Goal: Task Accomplishment & Management: Manage account settings

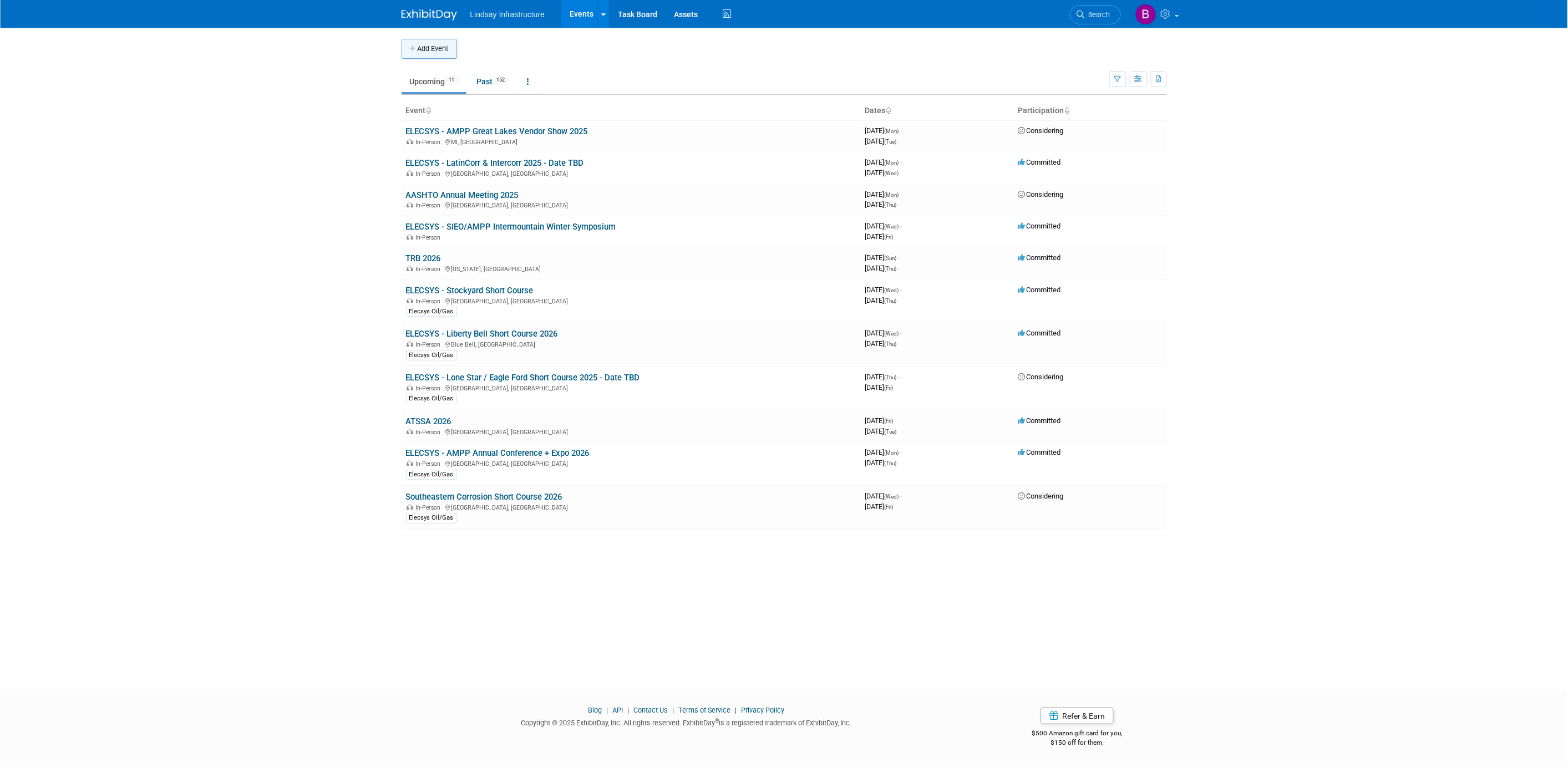
click at [427, 48] on button "Add Event" at bounding box center [429, 49] width 55 height 20
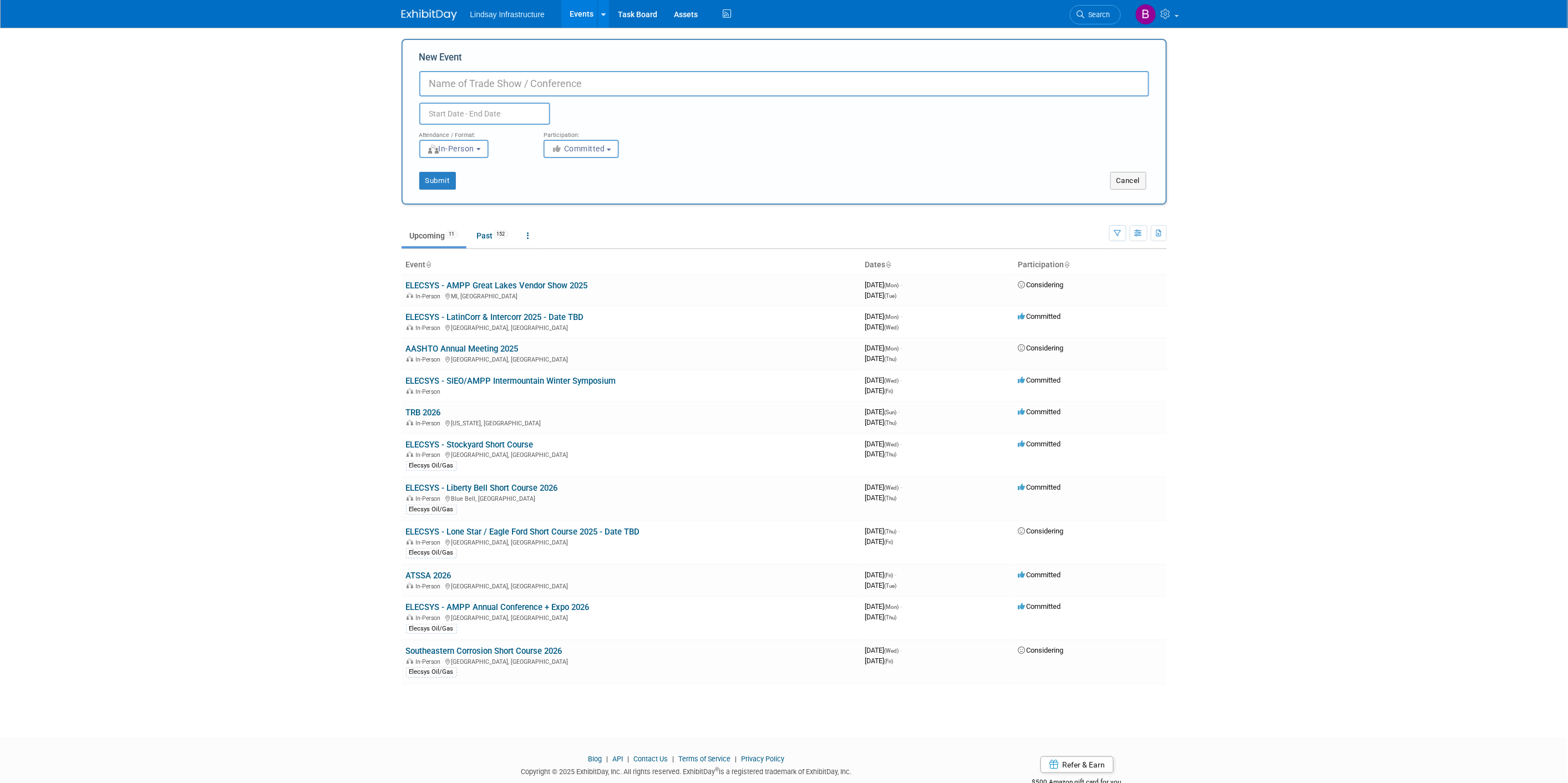
click at [475, 81] on input "New Event" at bounding box center [784, 84] width 730 height 25
type input "IBTTA Annual 2025"
click at [440, 184] on button "Submit" at bounding box center [437, 181] width 37 height 18
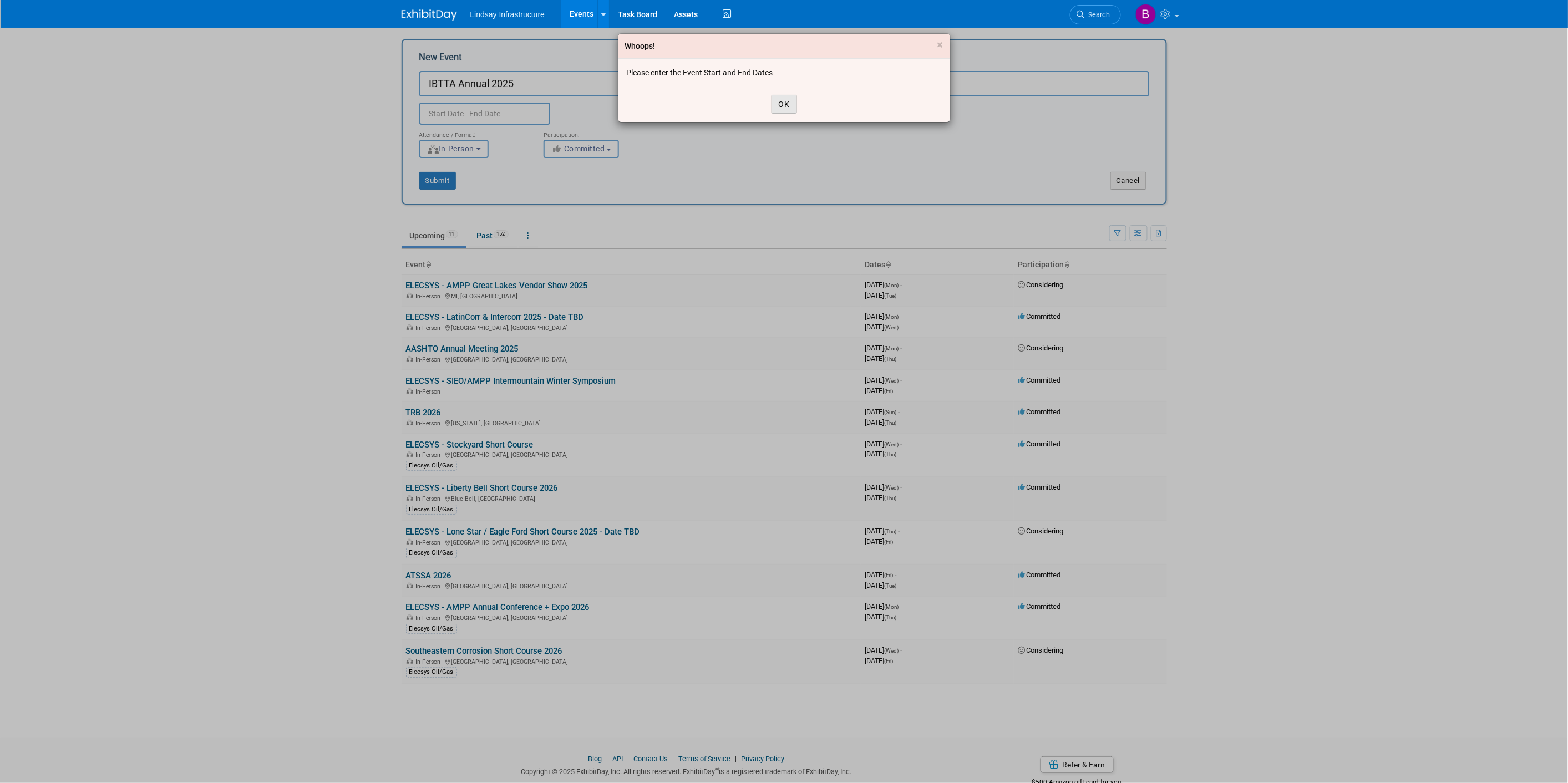
click at [776, 98] on button "OK" at bounding box center [783, 104] width 25 height 19
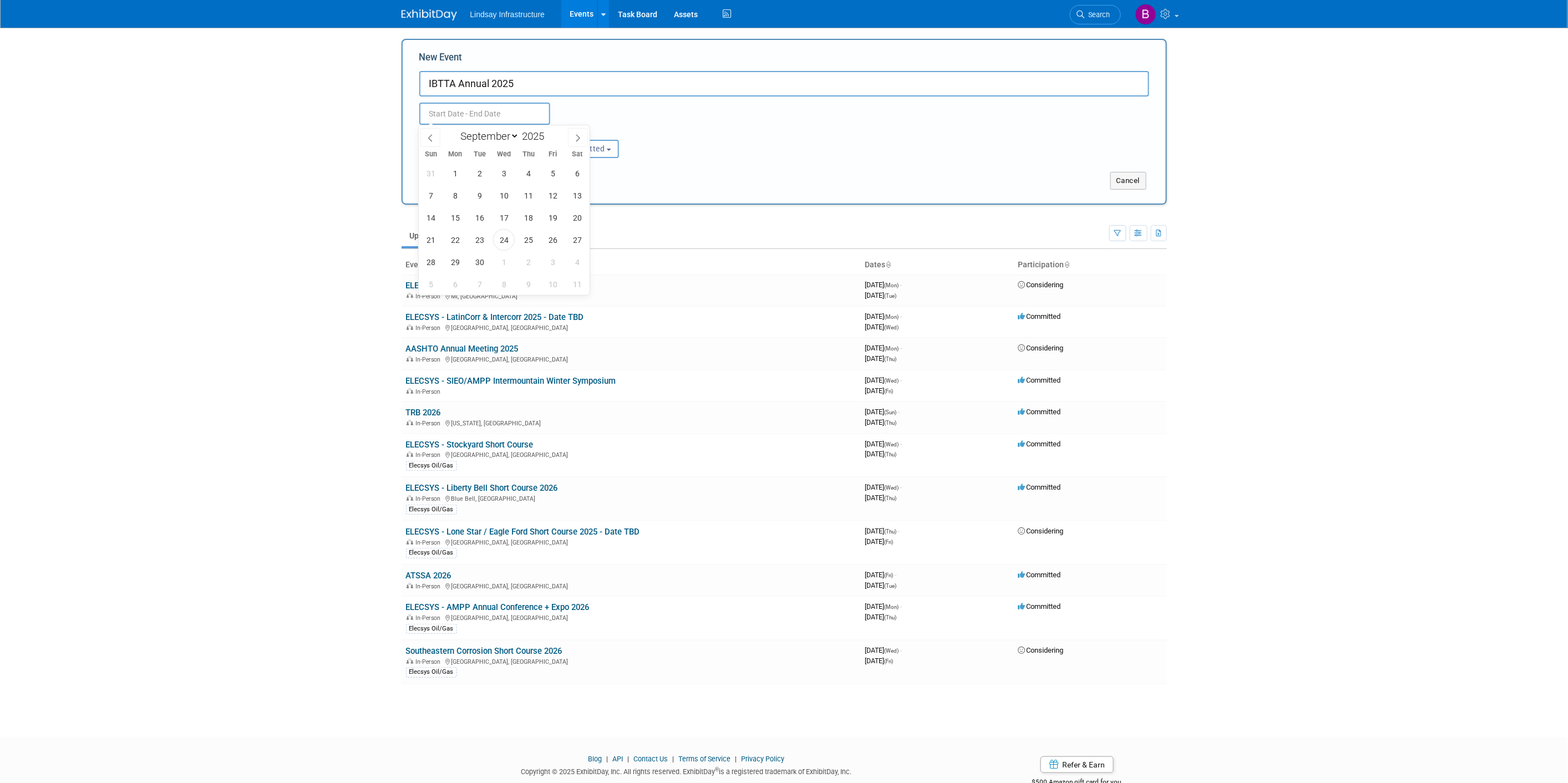
click at [477, 121] on body "Lindsay Infrastructure Events Add Event Bulk Upload Events Shareable Event Boar…" at bounding box center [784, 391] width 1568 height 783
click at [573, 135] on span at bounding box center [578, 138] width 20 height 19
select select "10"
click at [511, 218] on span "12" at bounding box center [504, 218] width 22 height 22
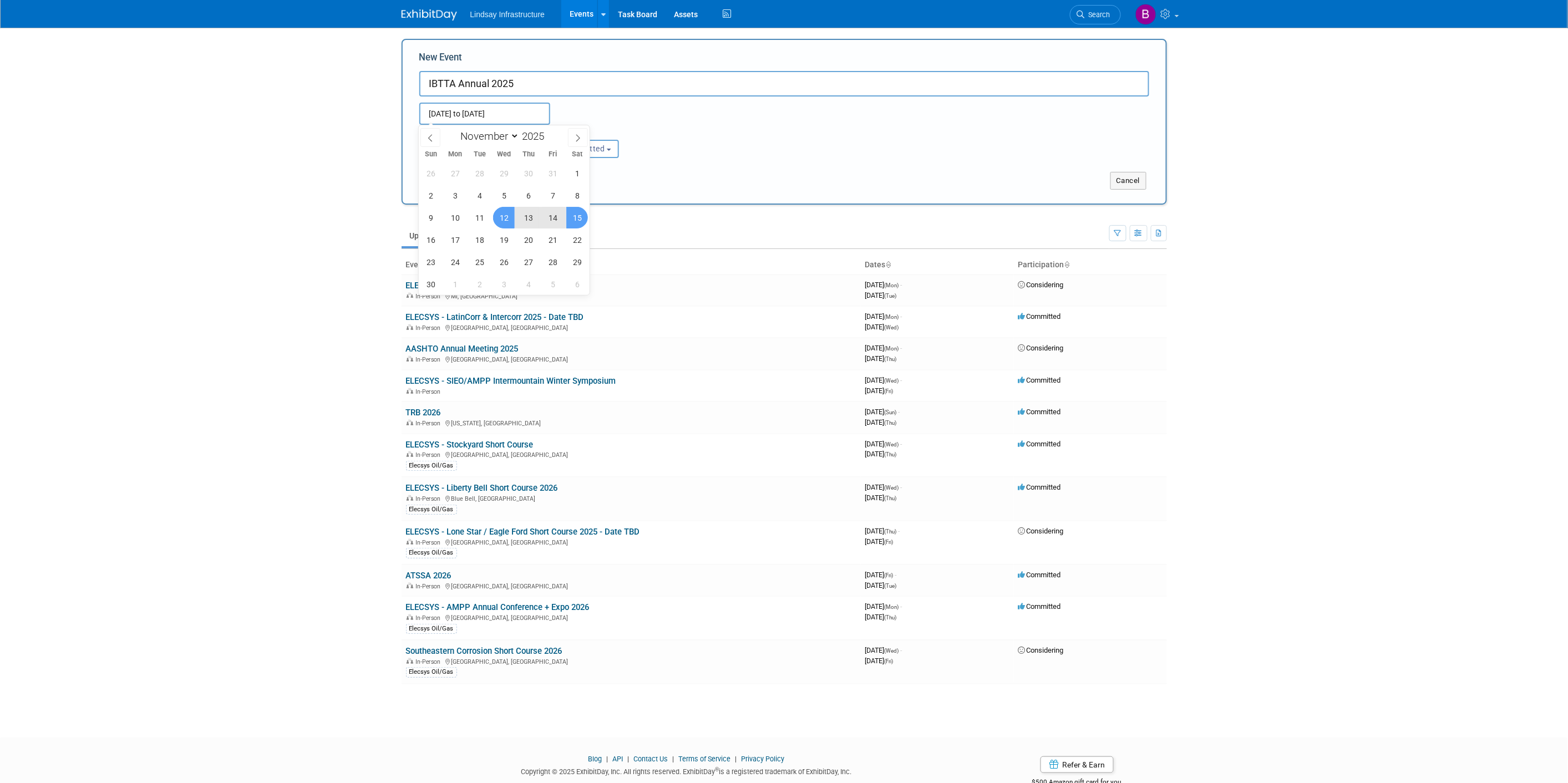
click at [574, 218] on span "15" at bounding box center [577, 218] width 22 height 22
type input "Nov 12, 2025 to Nov 15, 2025"
click at [431, 182] on button "Submit" at bounding box center [437, 181] width 37 height 18
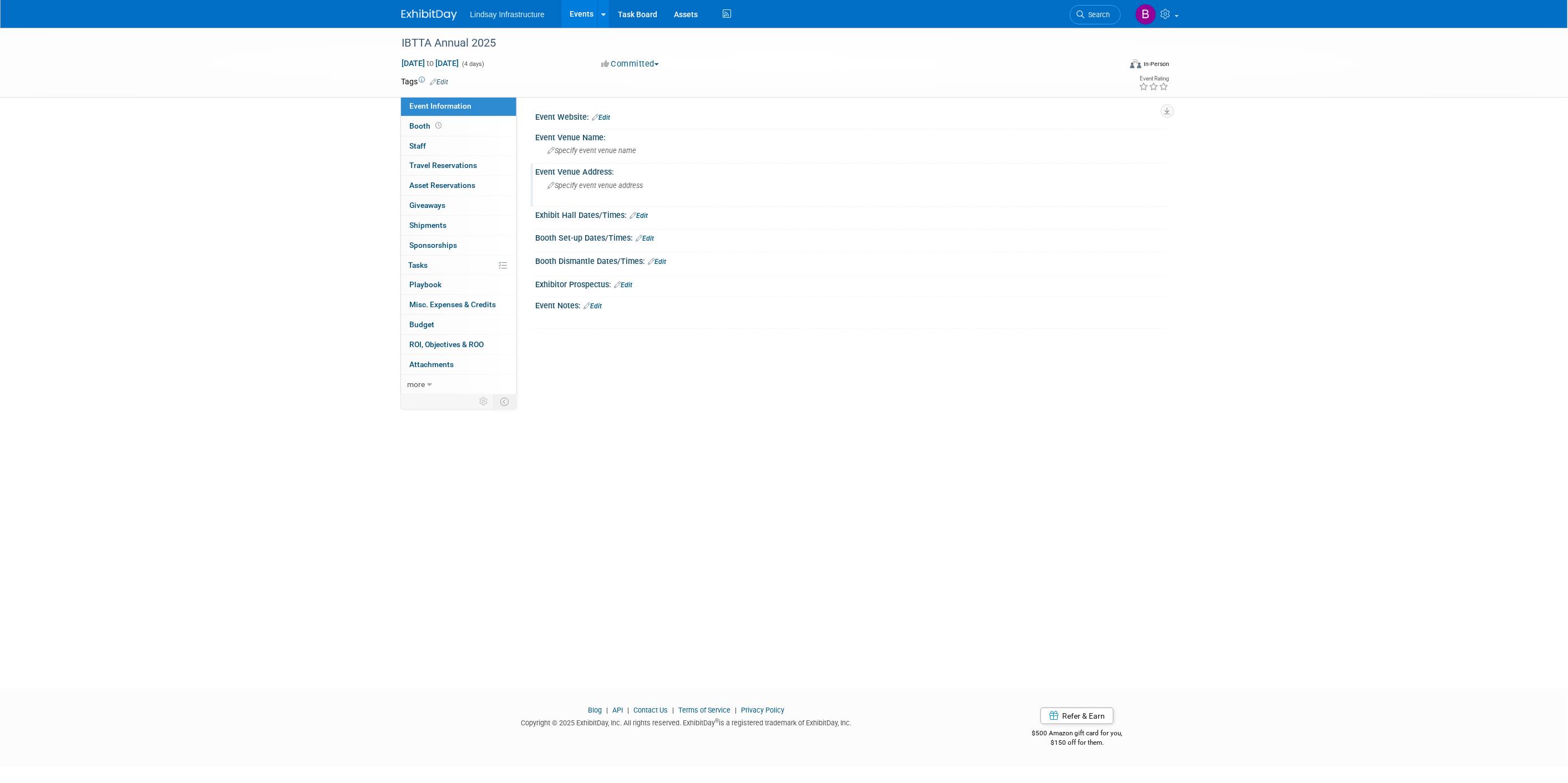
click at [572, 187] on span "Specify event venue address" at bounding box center [595, 186] width 95 height 9
type textarea "Arlington, VA"
click at [777, 196] on div "Arlington, VA X" at bounding box center [667, 189] width 263 height 24
click at [774, 187] on icon "button" at bounding box center [772, 184] width 8 height 7
click at [583, 9] on link "Events" at bounding box center [582, 14] width 40 height 27
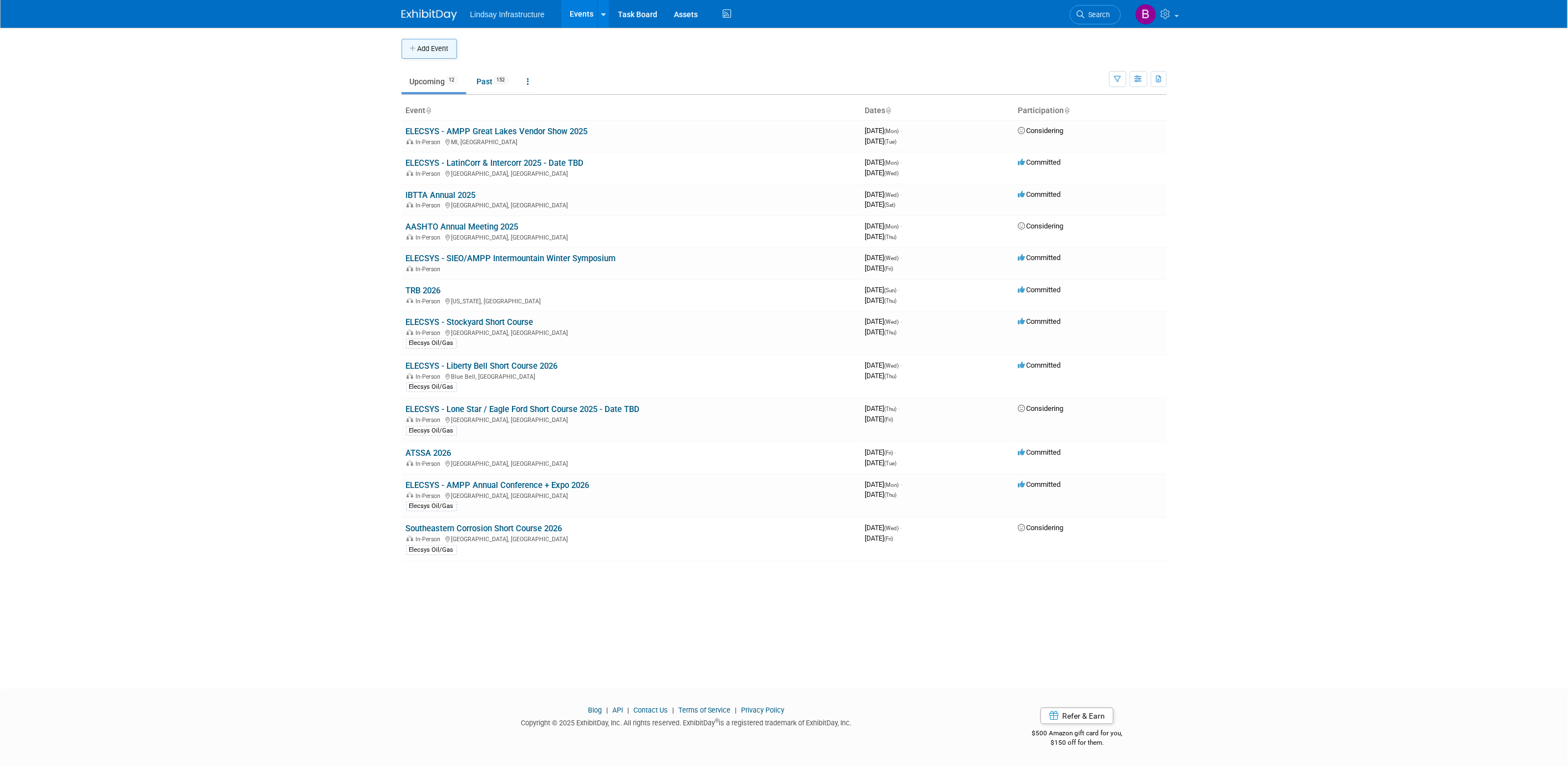
click at [437, 46] on button "Add Event" at bounding box center [429, 49] width 55 height 20
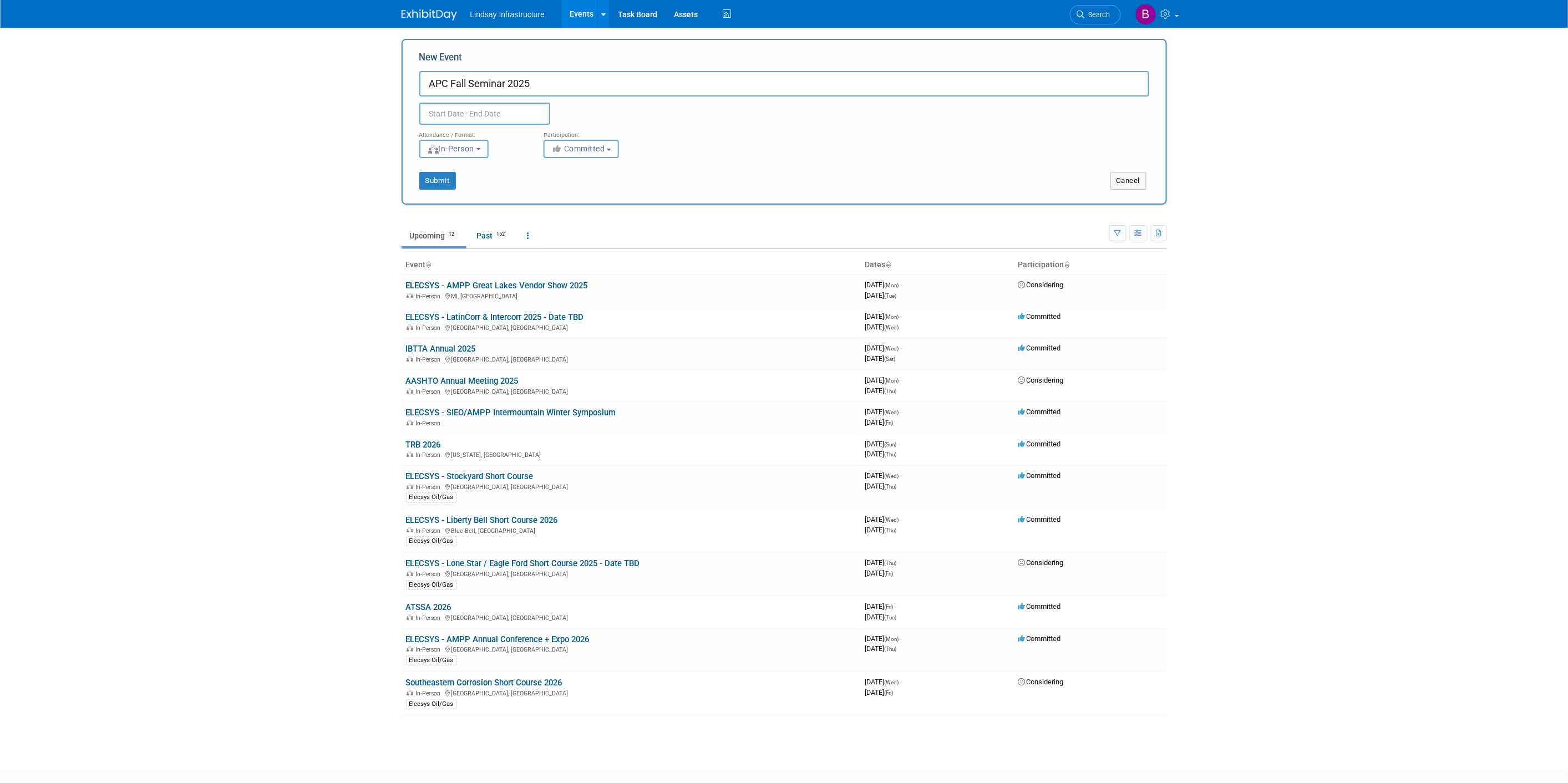
type input "APC Fall Seminar 2025"
click at [449, 111] on input "text" at bounding box center [485, 113] width 131 height 22
click at [449, 109] on input "text" at bounding box center [485, 113] width 131 height 22
click at [548, 215] on span "19" at bounding box center [553, 218] width 22 height 22
click at [576, 218] on span "20" at bounding box center [577, 218] width 22 height 22
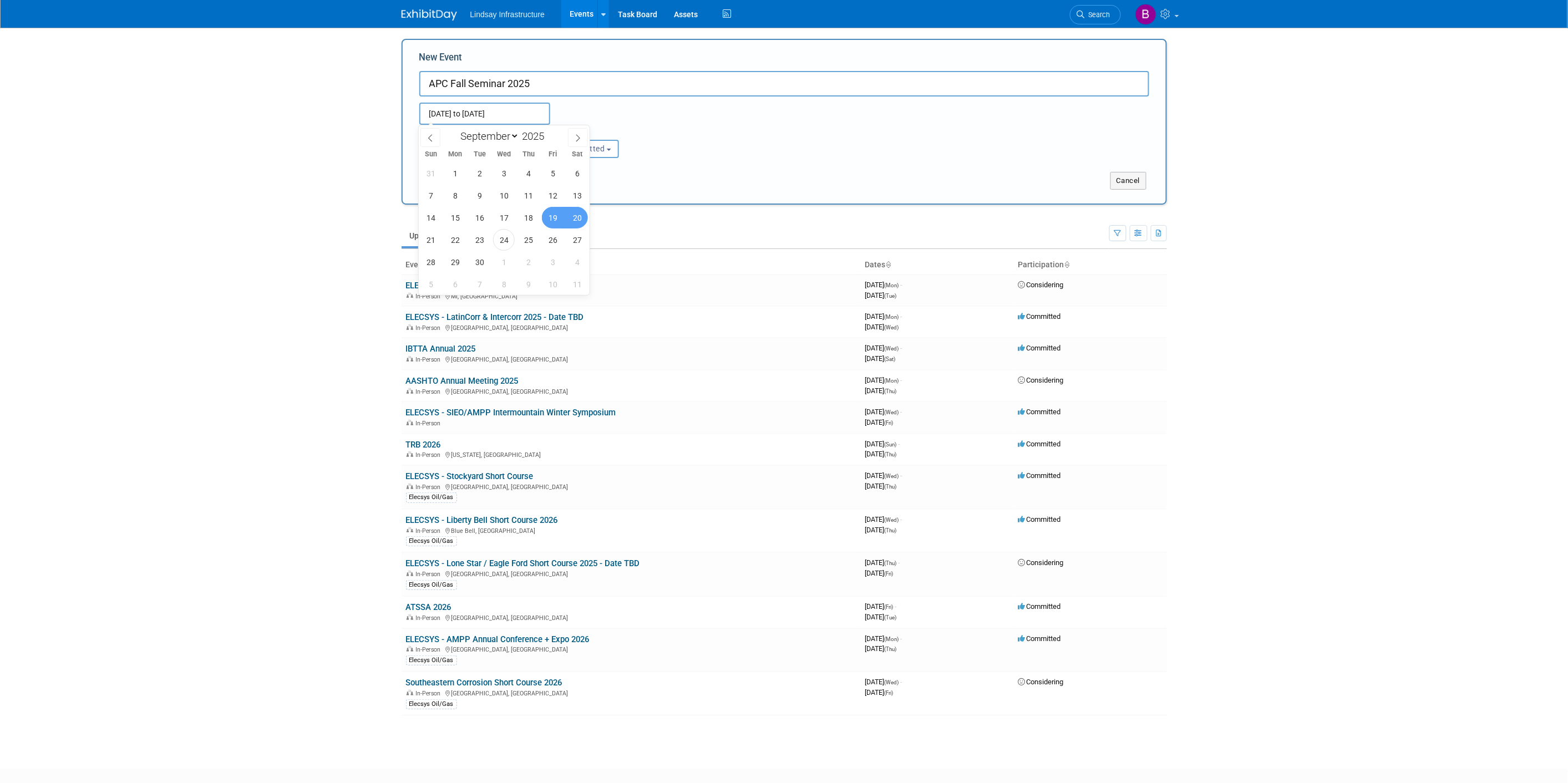
type input "Sep 19, 2025 to Sep 20, 2025"
click at [744, 140] on div "Attendance / Format: <img src="https://www.exhibitday.com/Images/Format-InPerso…" at bounding box center [784, 141] width 747 height 33
click at [434, 184] on button "Submit" at bounding box center [437, 181] width 37 height 18
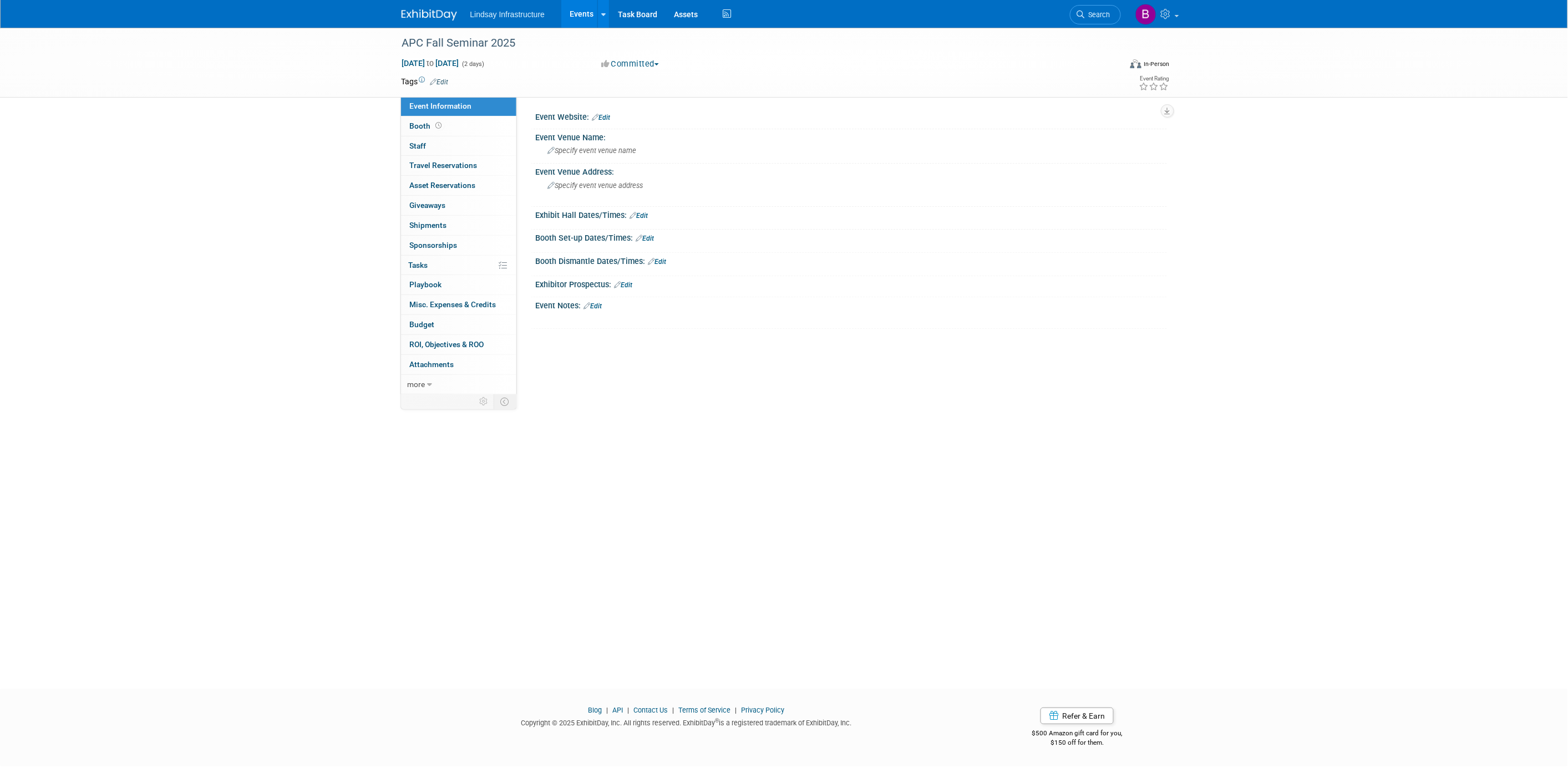
click at [600, 303] on link "Edit" at bounding box center [592, 305] width 18 height 8
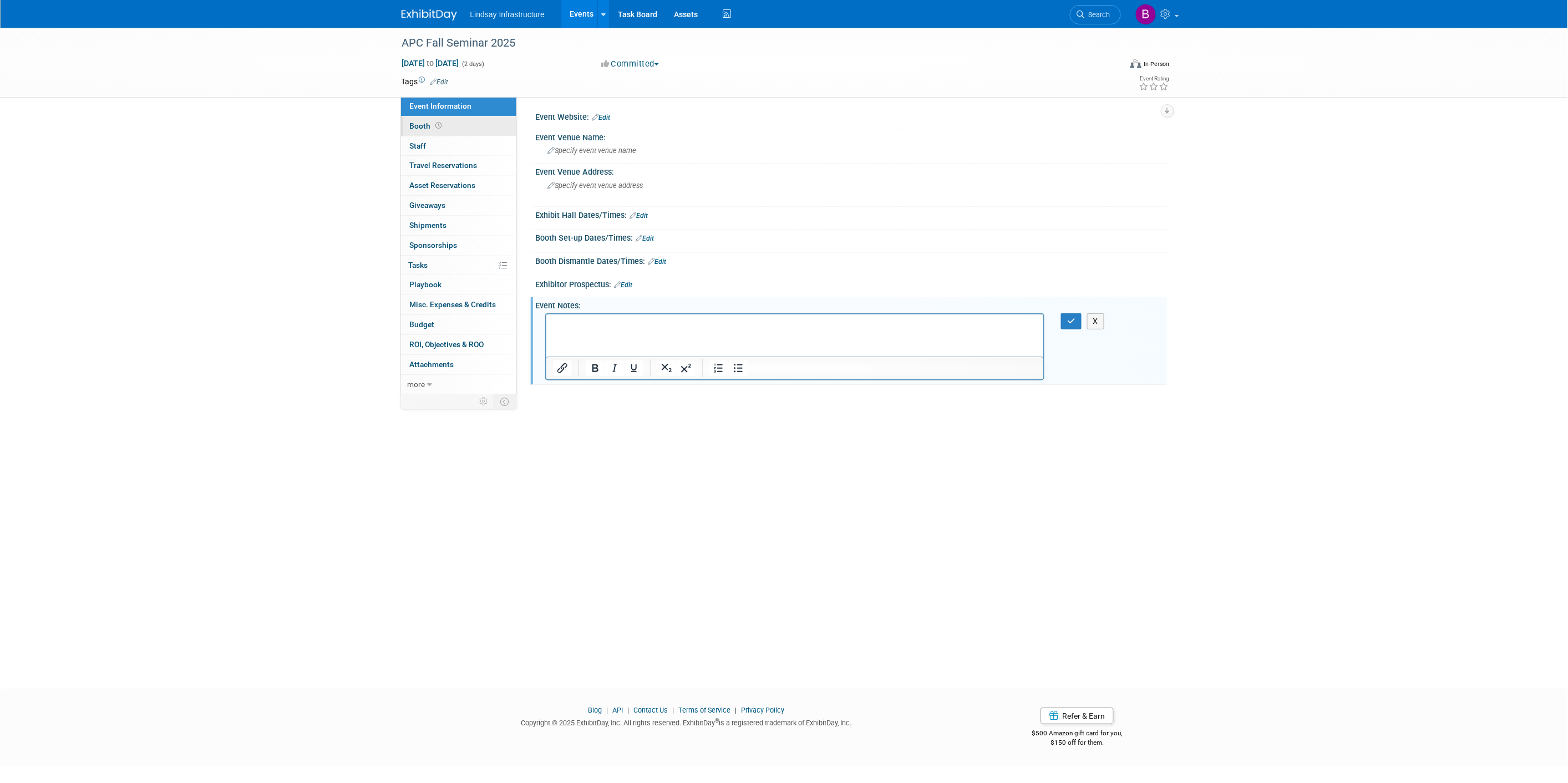
click at [456, 124] on link "Booth" at bounding box center [458, 126] width 115 height 19
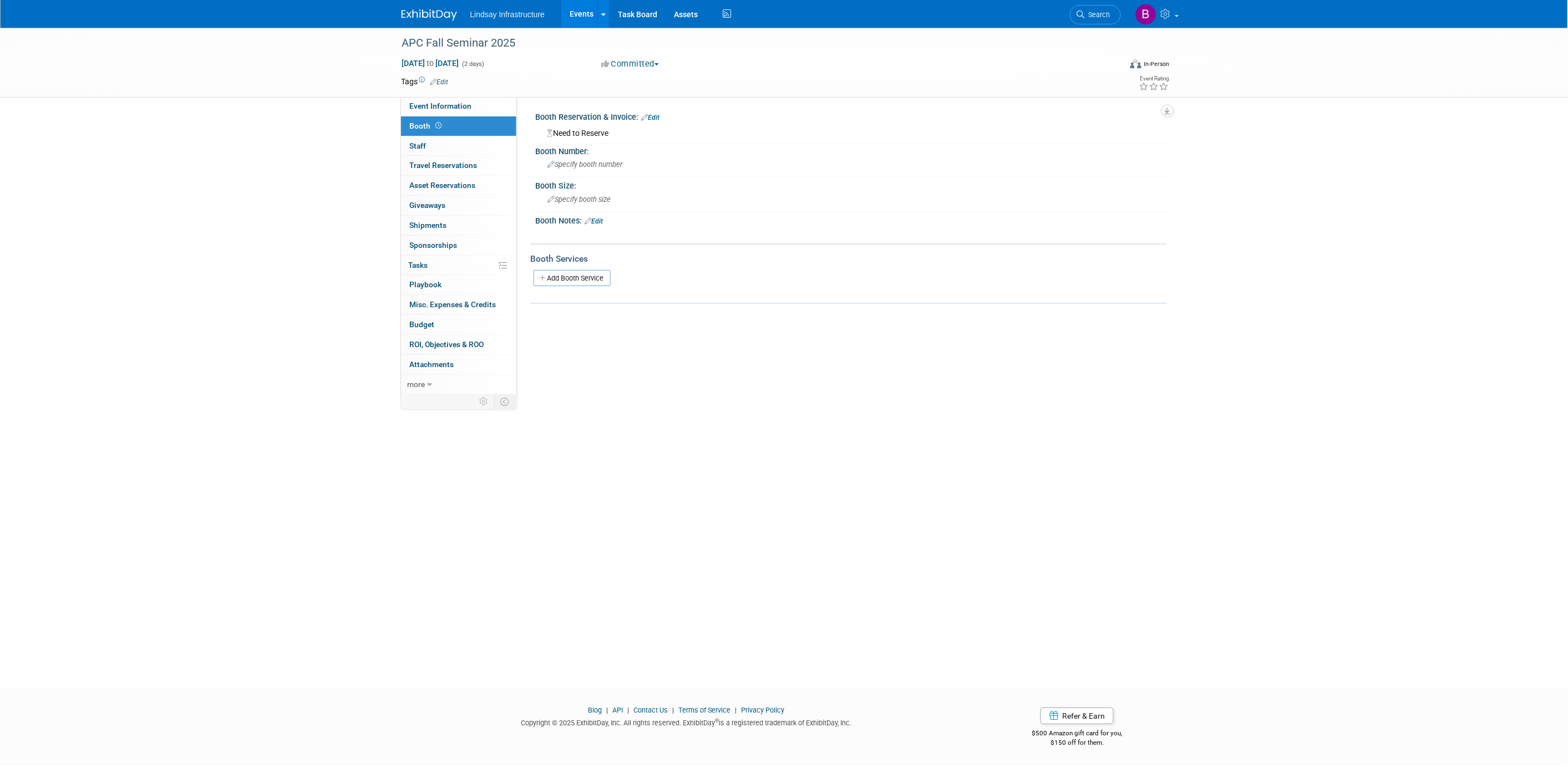
click at [603, 218] on link "Edit" at bounding box center [594, 221] width 18 height 8
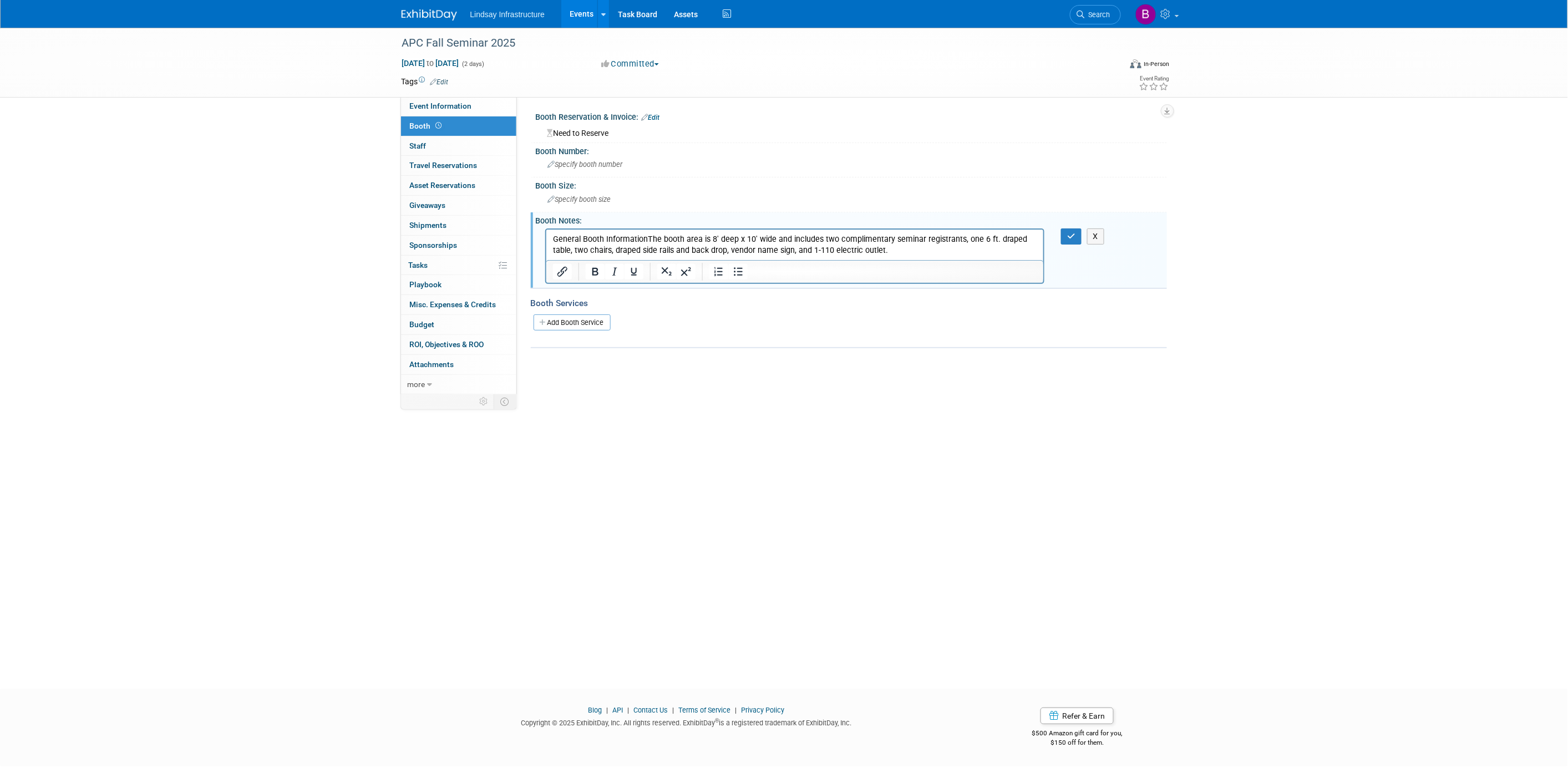
click at [646, 238] on p "General Booth InformationThe booth area is 8′ deep x 10′ wide and includes two …" at bounding box center [795, 244] width 485 height 22
click at [1074, 228] on button "button" at bounding box center [1071, 236] width 20 height 16
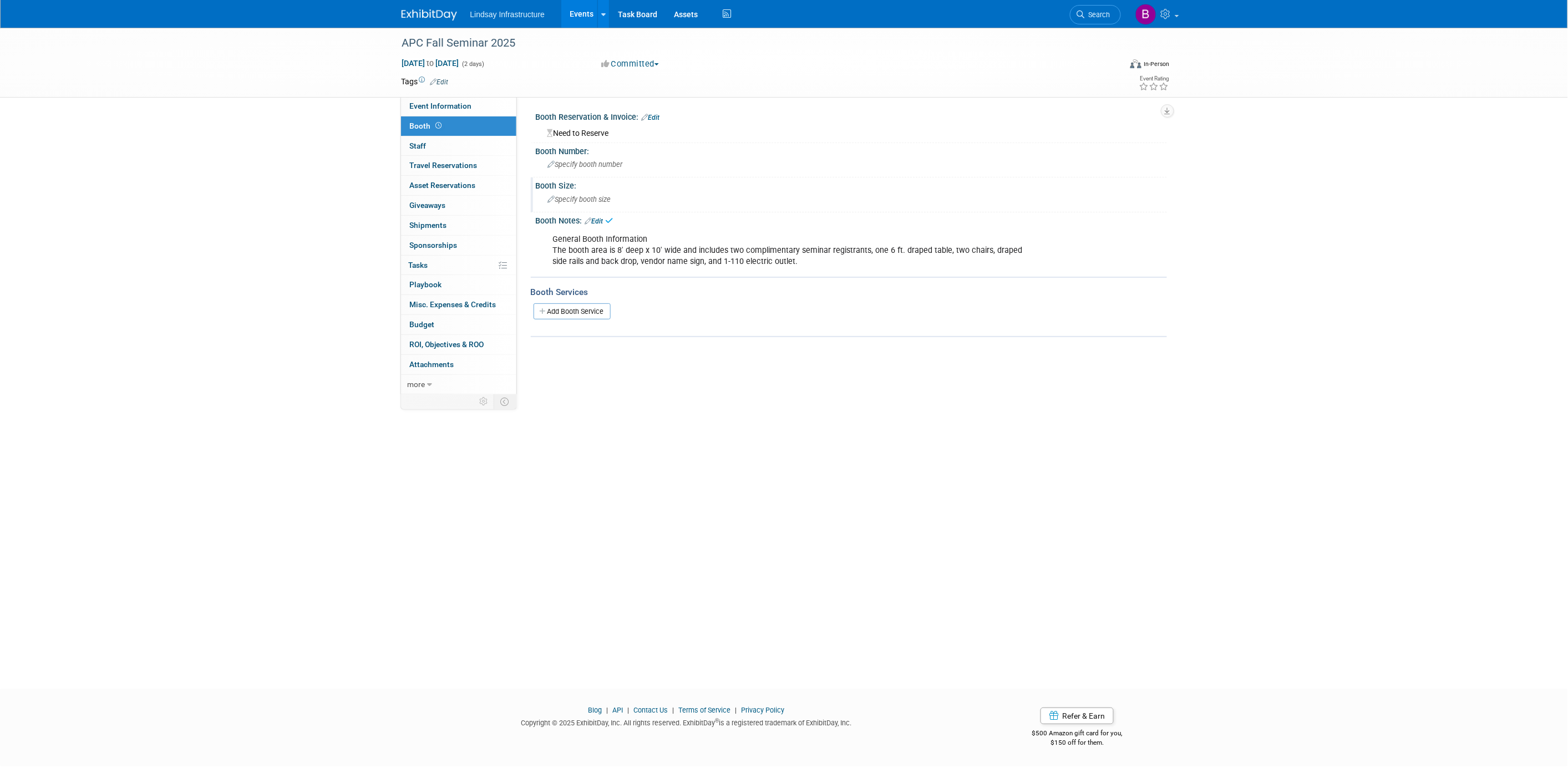
click at [585, 195] on span "Specify booth size" at bounding box center [579, 200] width 63 height 9
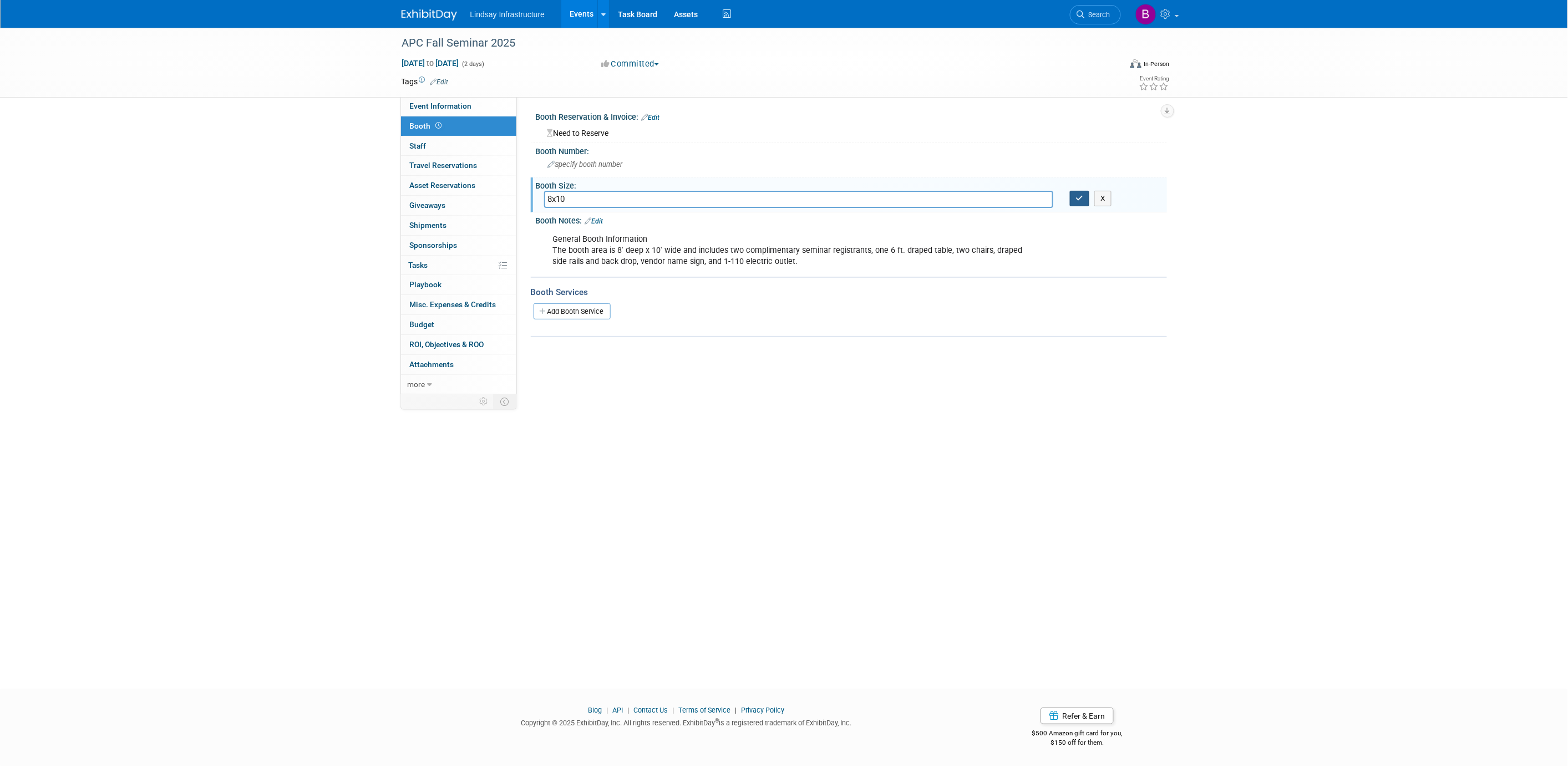
type input "8x10"
click at [1082, 197] on icon "button" at bounding box center [1079, 198] width 8 height 7
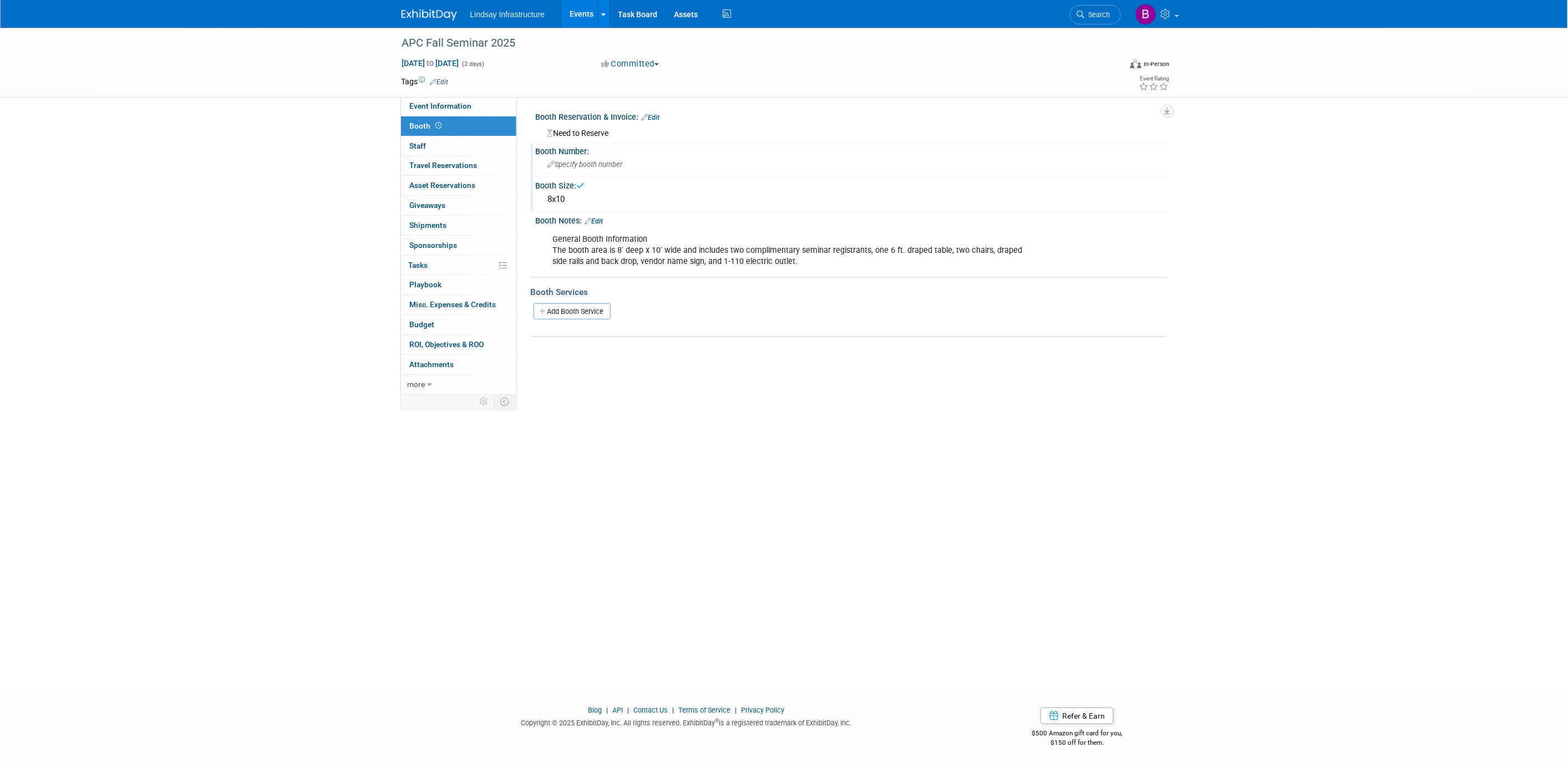
click at [629, 164] on div "Specify booth number" at bounding box center [851, 164] width 615 height 17
type input "27"
click at [1072, 158] on button "button" at bounding box center [1080, 164] width 20 height 16
click at [656, 117] on link "Edit" at bounding box center [650, 117] width 18 height 8
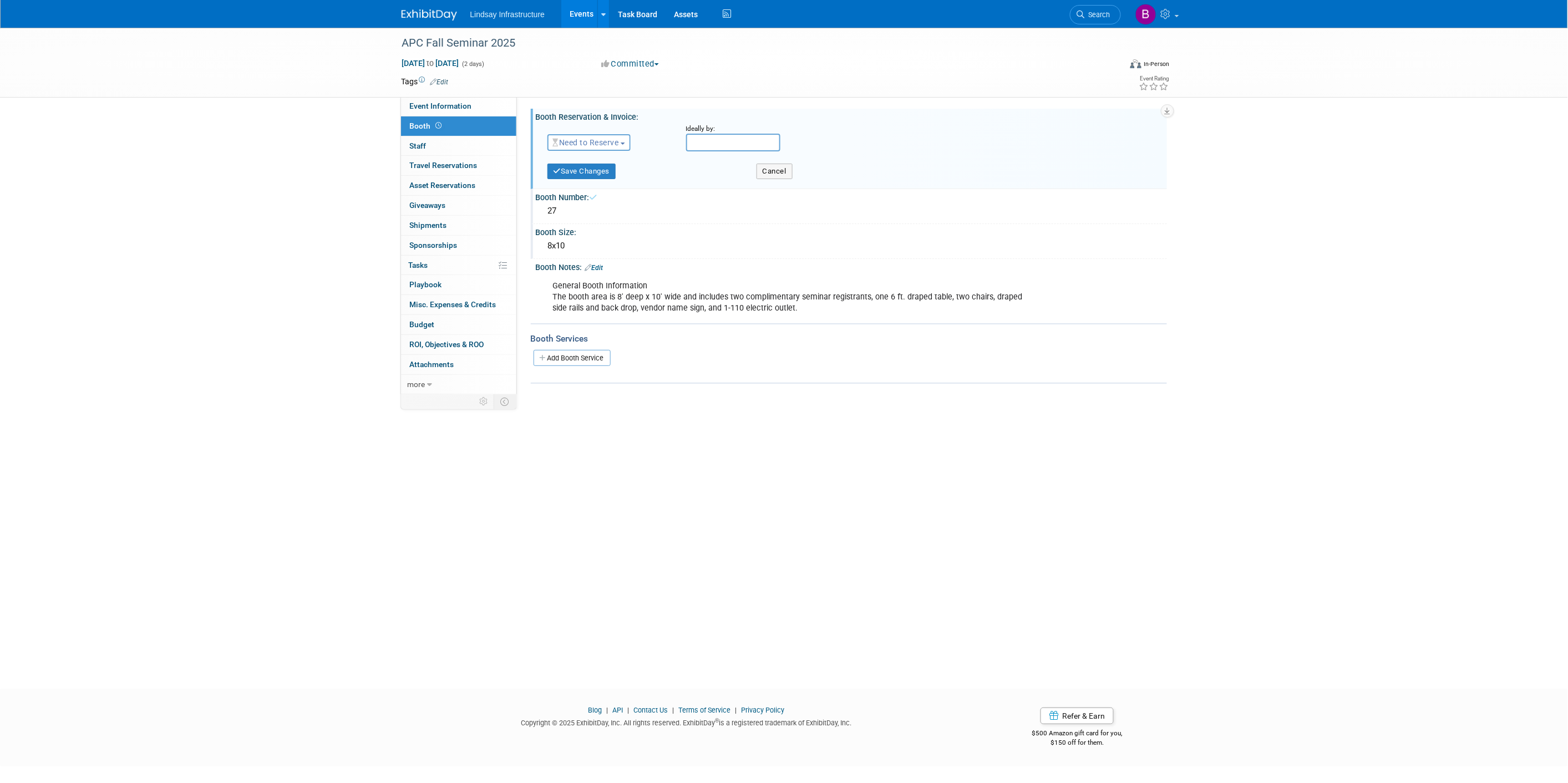
click at [597, 142] on span "Need to Reserve" at bounding box center [586, 143] width 66 height 9
click at [600, 170] on link "Reserved" at bounding box center [607, 177] width 119 height 16
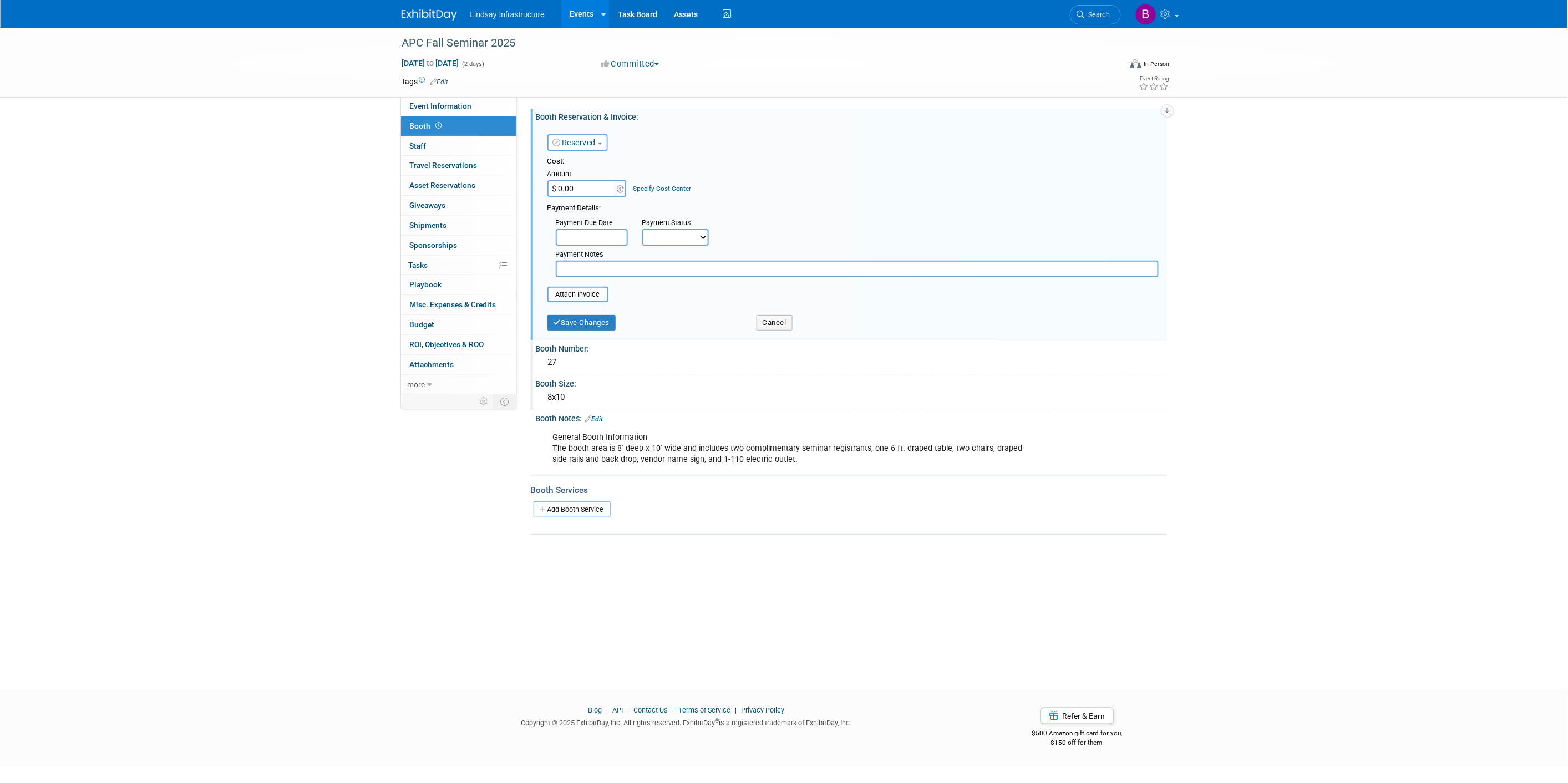
click at [597, 190] on input "$ 0.00" at bounding box center [582, 188] width 69 height 17
type input "$ 3,399.00"
click at [569, 316] on button "Save Changes" at bounding box center [582, 323] width 68 height 16
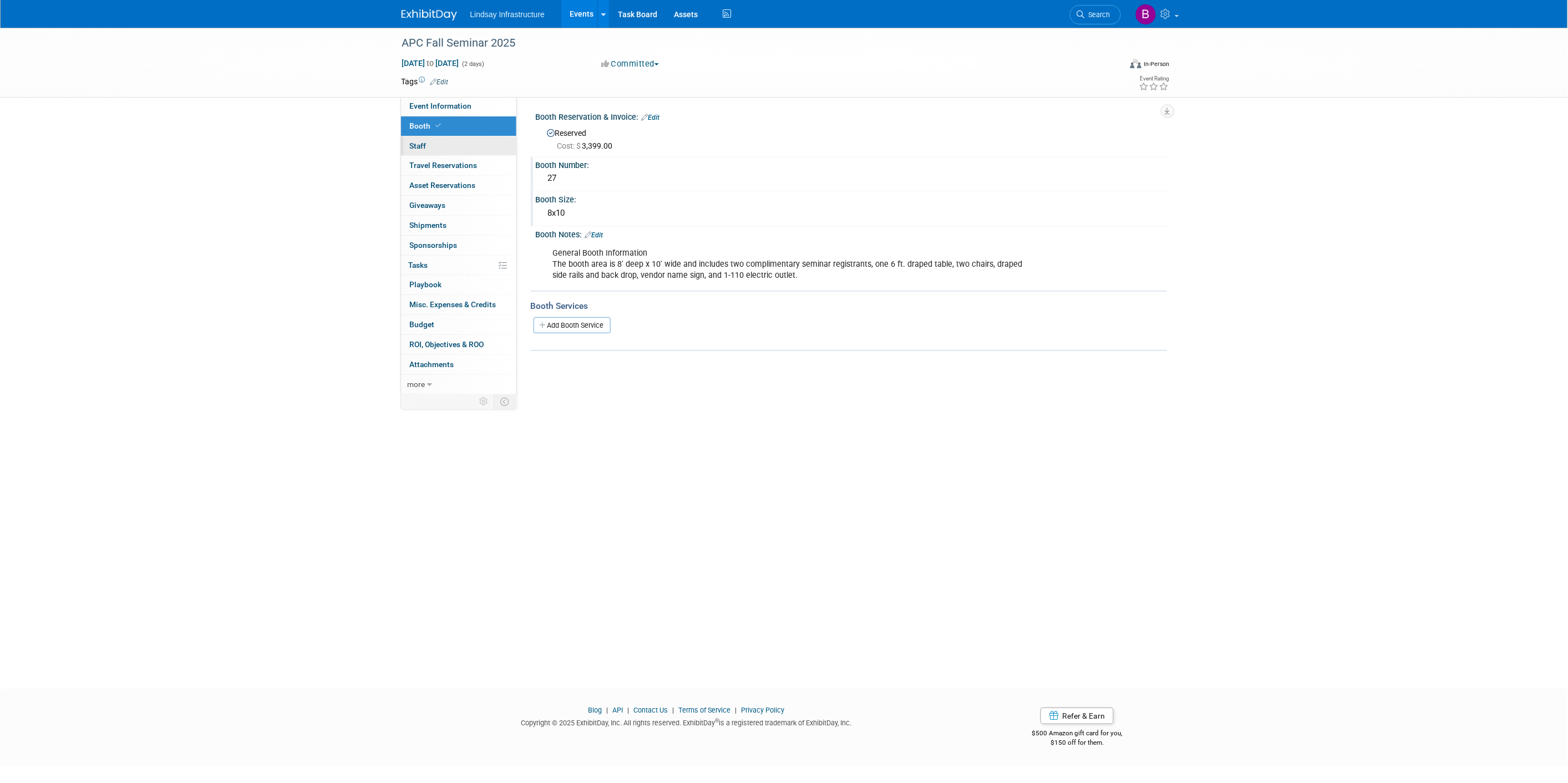
click at [465, 143] on link "0 Staff 0" at bounding box center [458, 146] width 115 height 19
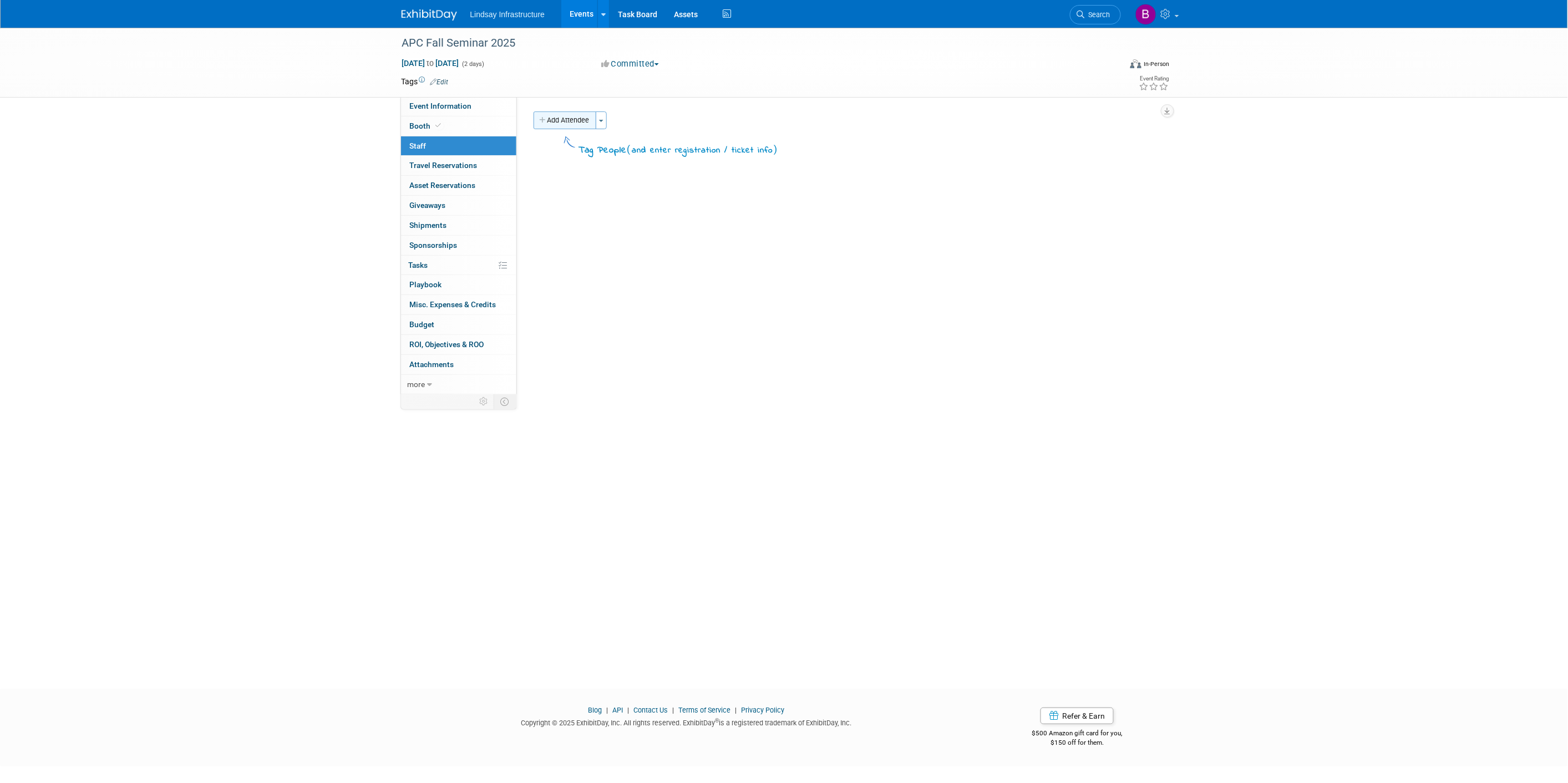
click at [556, 124] on button "Add Attendee" at bounding box center [564, 120] width 63 height 18
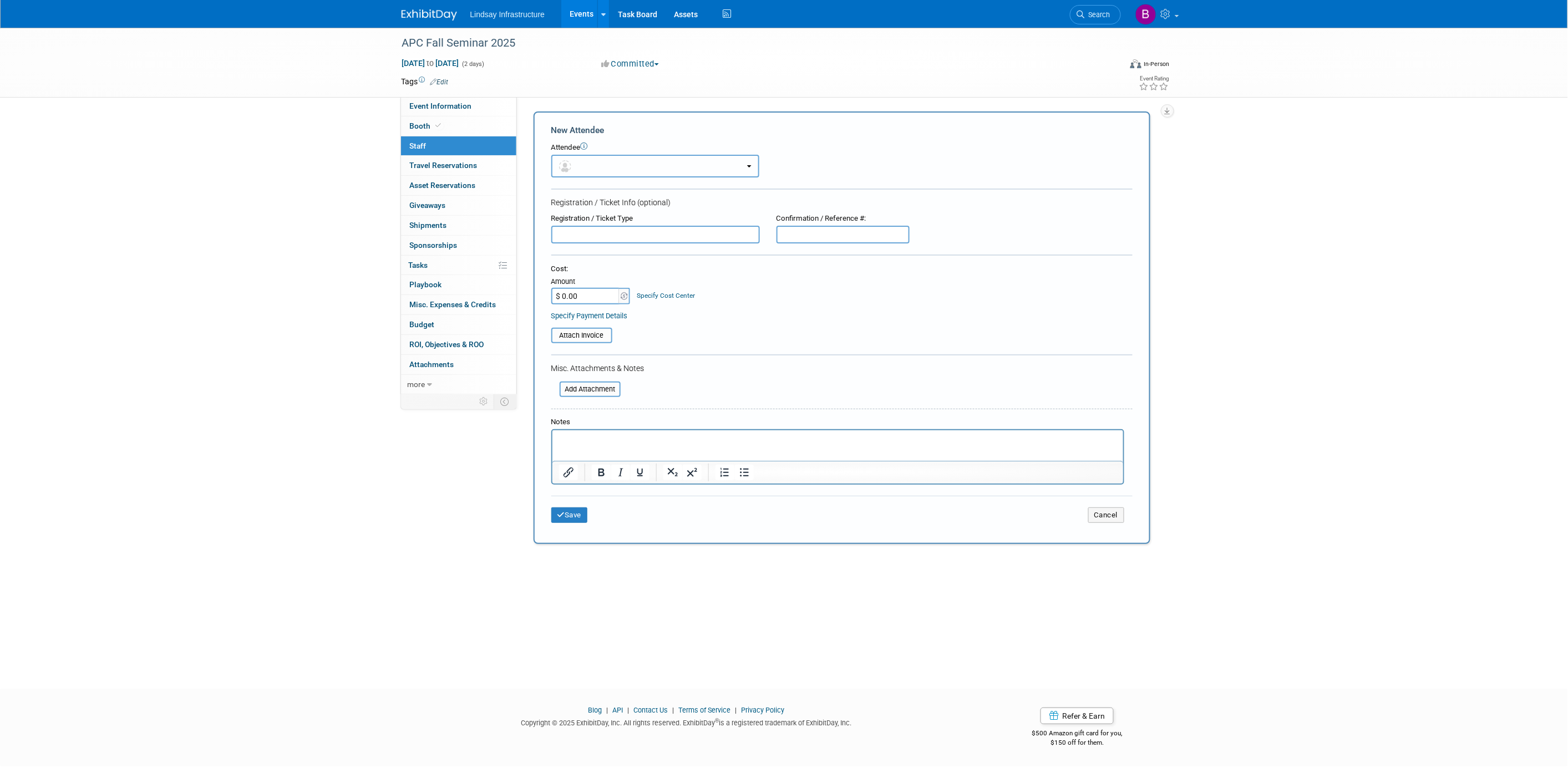
click at [592, 166] on button "button" at bounding box center [655, 166] width 208 height 23
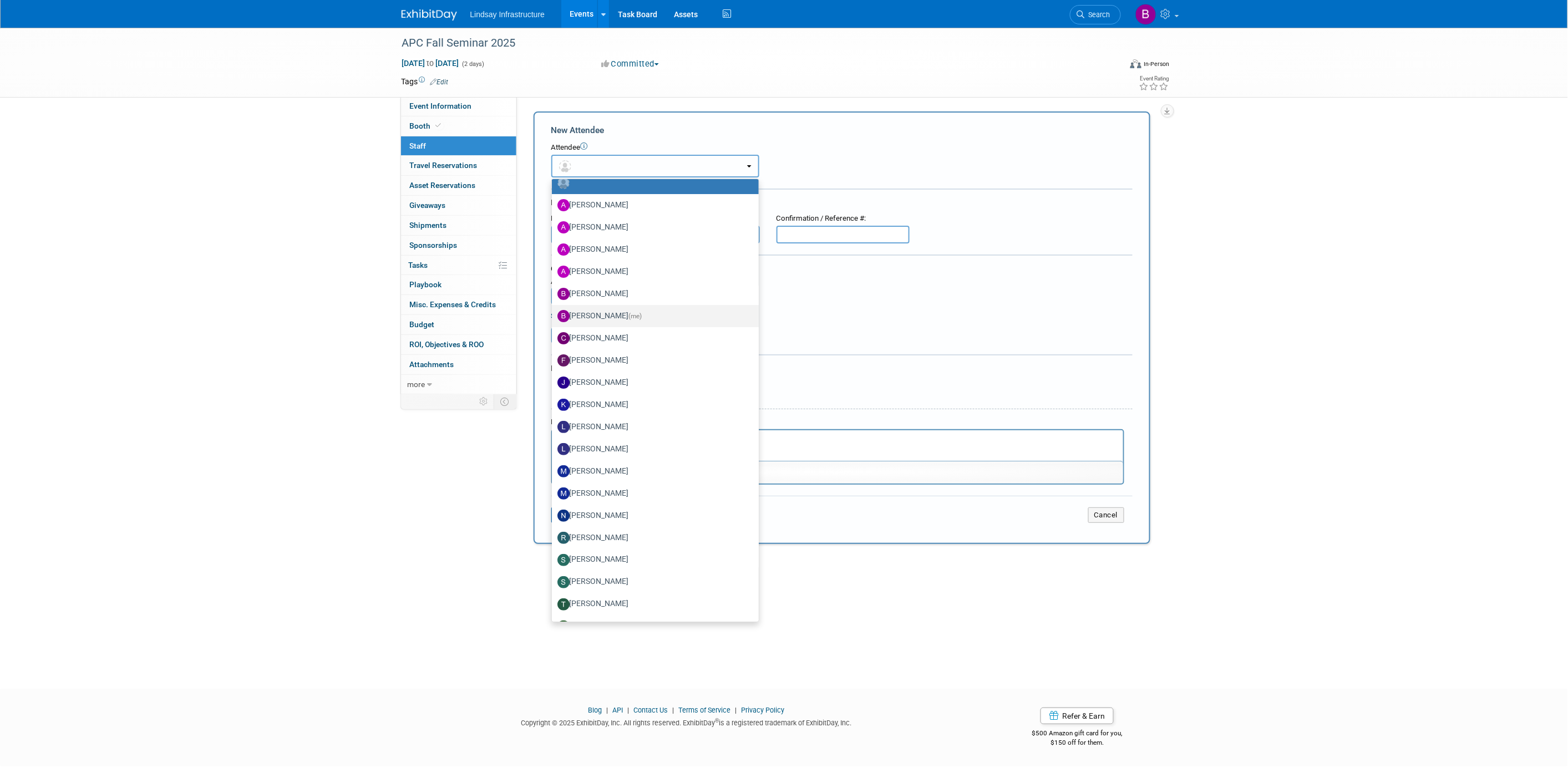
scroll to position [53, 0]
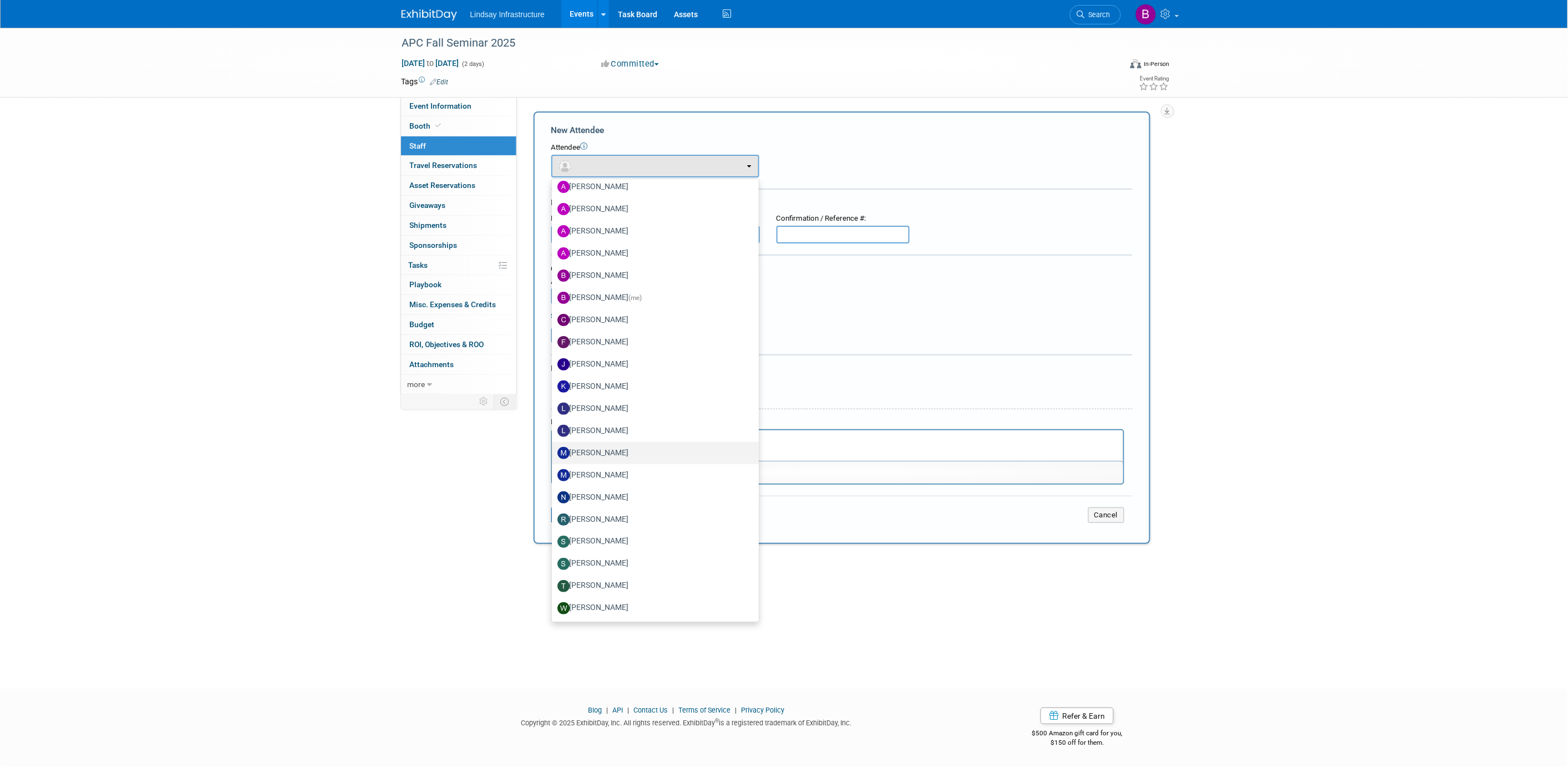
click at [597, 448] on label "[PERSON_NAME]" at bounding box center [652, 452] width 190 height 18
click at [553, 448] on input "[PERSON_NAME]" at bounding box center [550, 452] width 7 height 7
select select "8f9d2150-a15d-4e72-8efd-40ca62d17e0c"
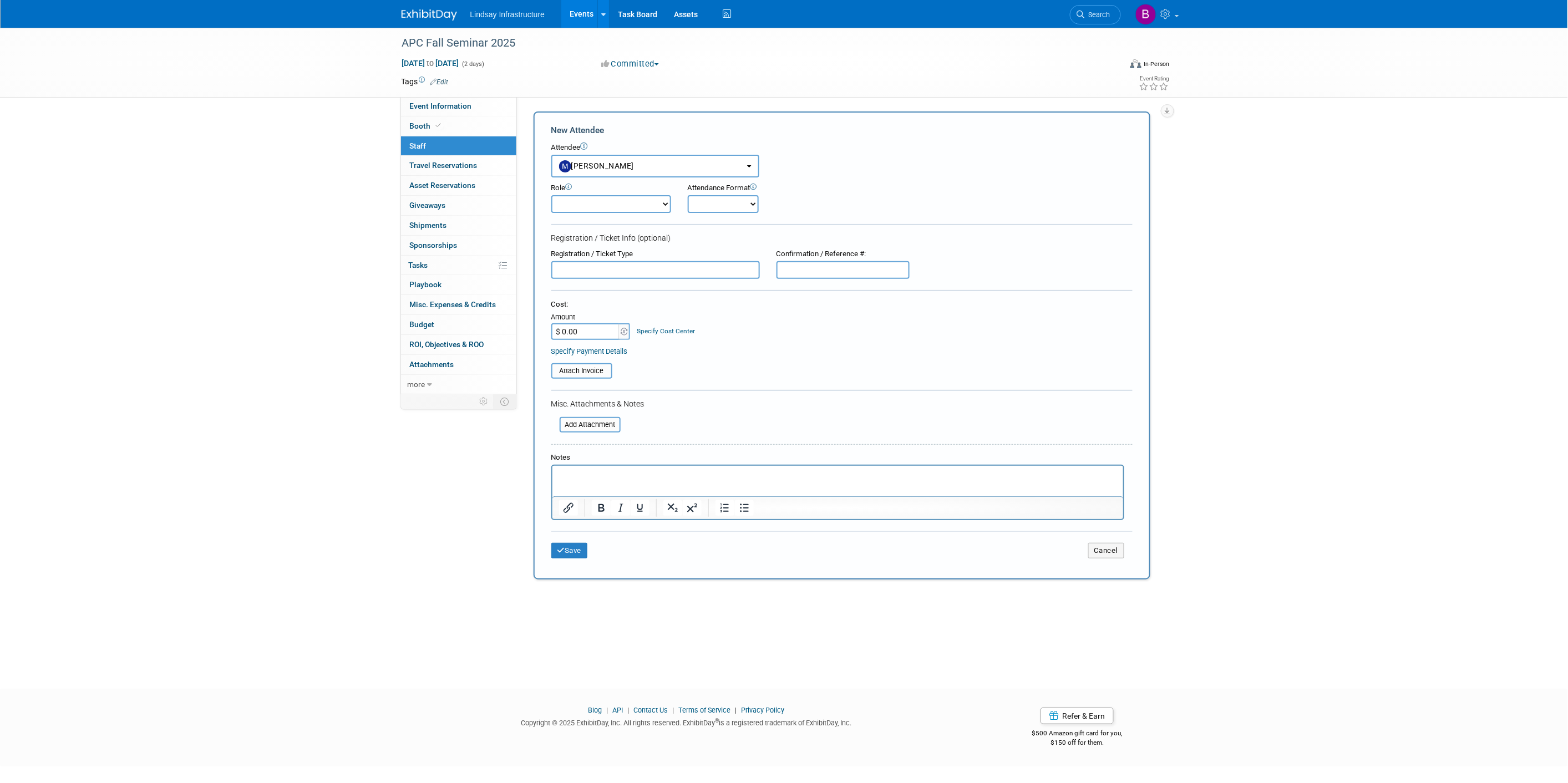
click at [598, 202] on select "Demonstrator Host Planner Presenter Sales Representative Set-up/Dismantle Crew …" at bounding box center [611, 204] width 120 height 18
select select "4"
click at [551, 195] on select "Demonstrator Host Planner Presenter Sales Representative Set-up/Dismantle Crew …" at bounding box center [611, 204] width 120 height 18
click at [711, 196] on select "Onsite Remote" at bounding box center [723, 204] width 71 height 18
select select "1"
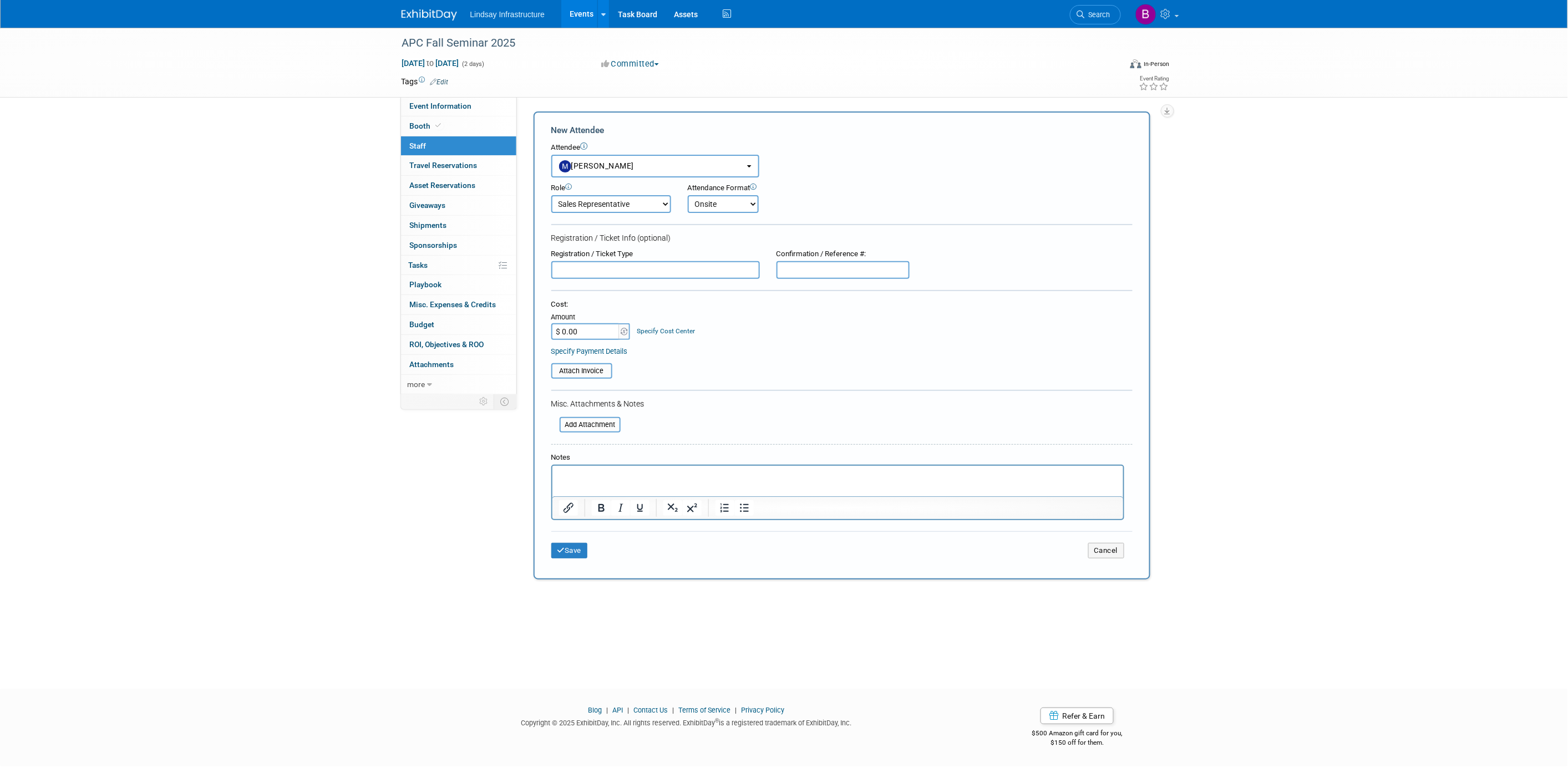
click at [687, 195] on select "Onsite Remote" at bounding box center [723, 204] width 71 height 18
click at [580, 547] on button "Save" at bounding box center [569, 550] width 37 height 16
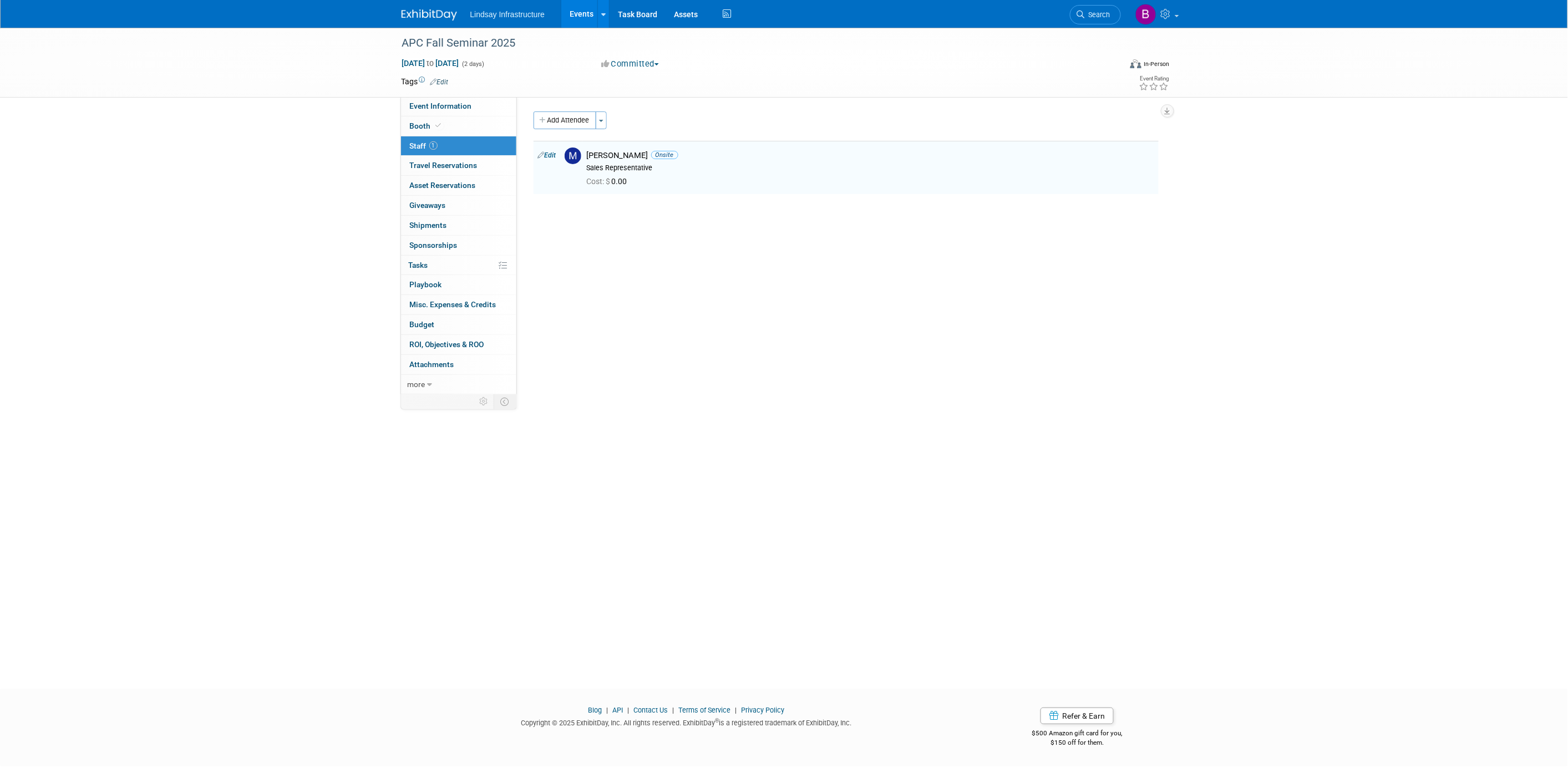
click at [581, 14] on link "Events" at bounding box center [582, 14] width 40 height 27
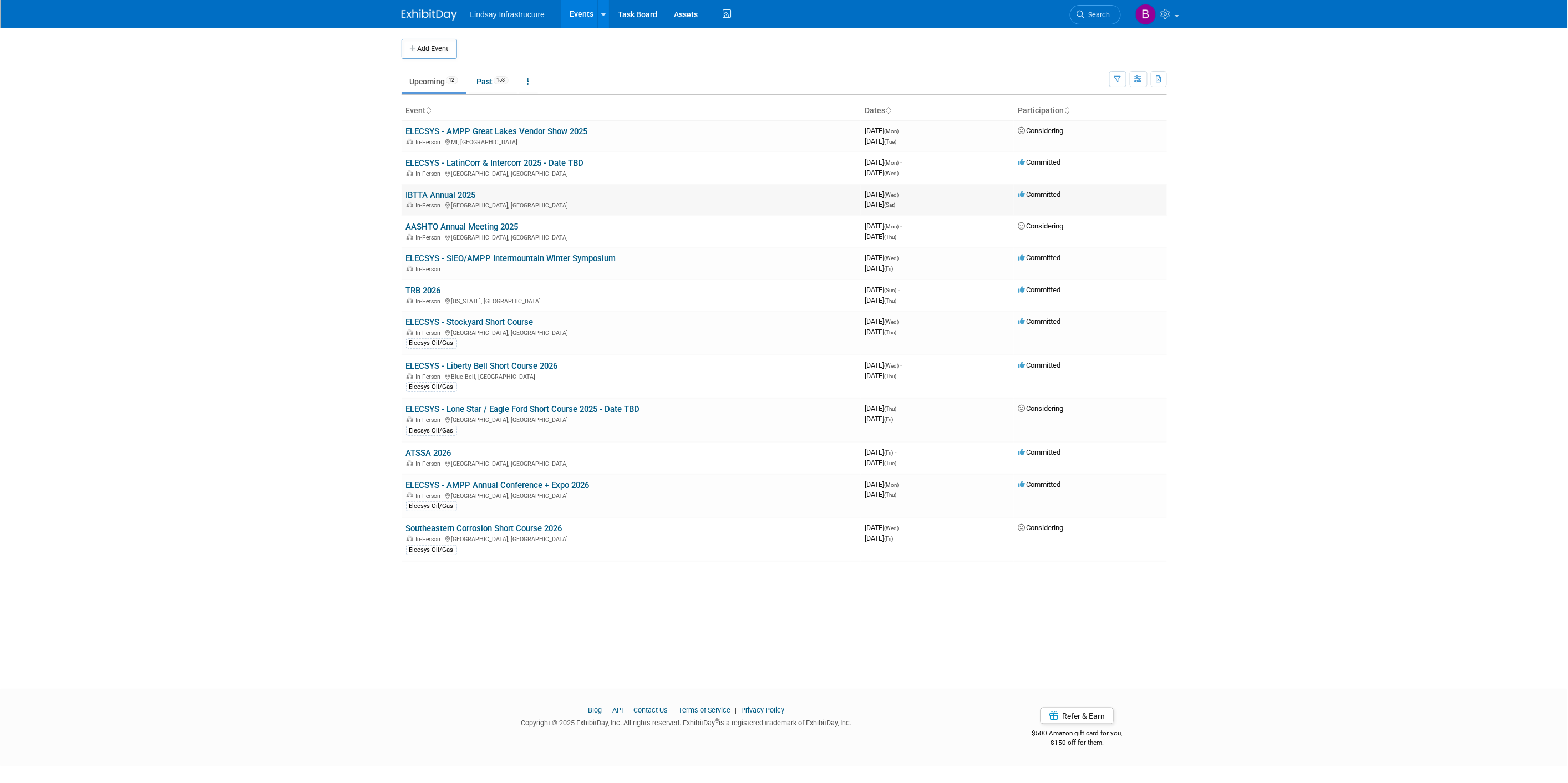
click at [437, 194] on link "IBTTA Annual 2025" at bounding box center [440, 195] width 70 height 10
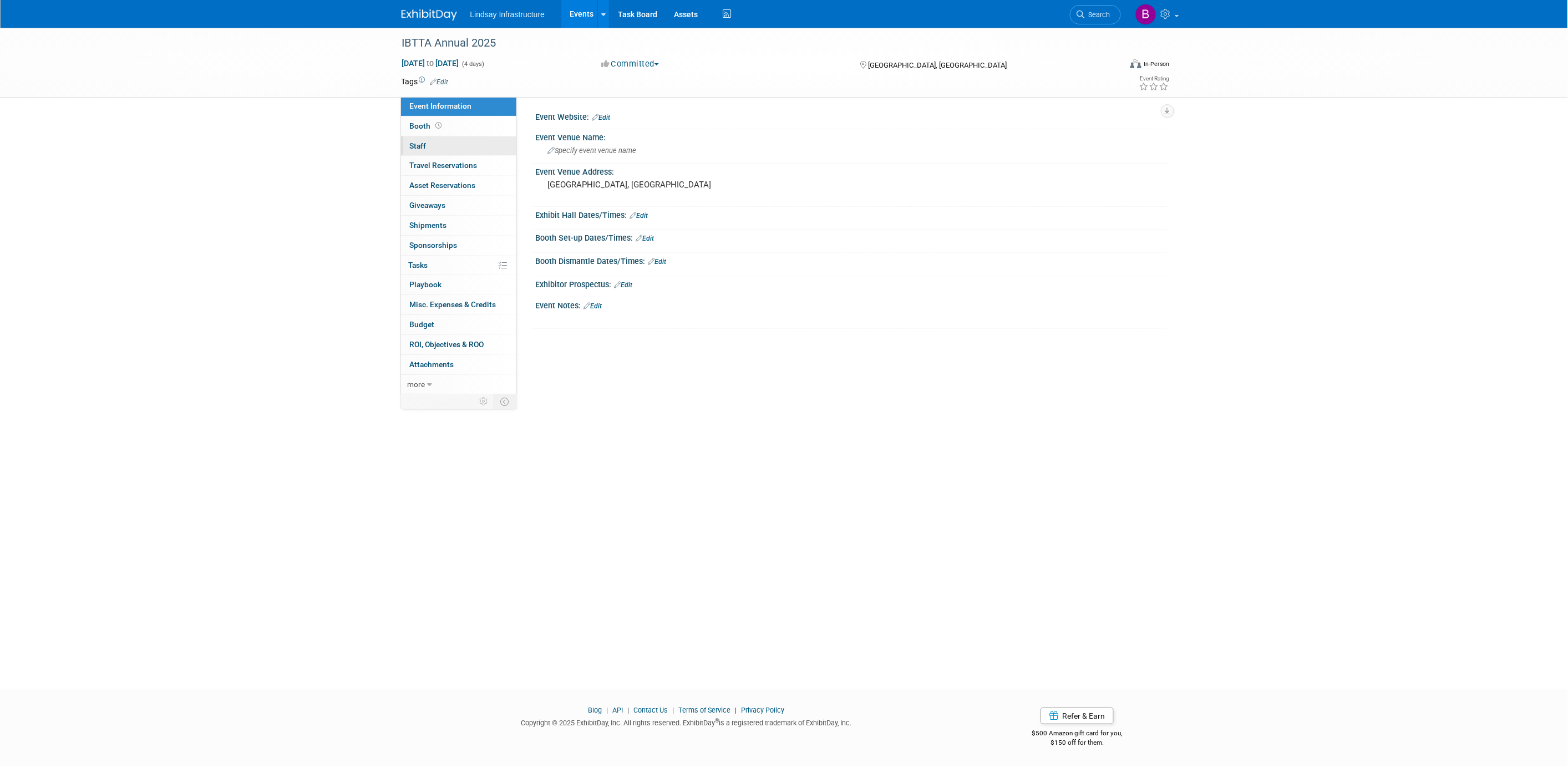
click at [427, 146] on link "0 Staff 0" at bounding box center [458, 146] width 115 height 19
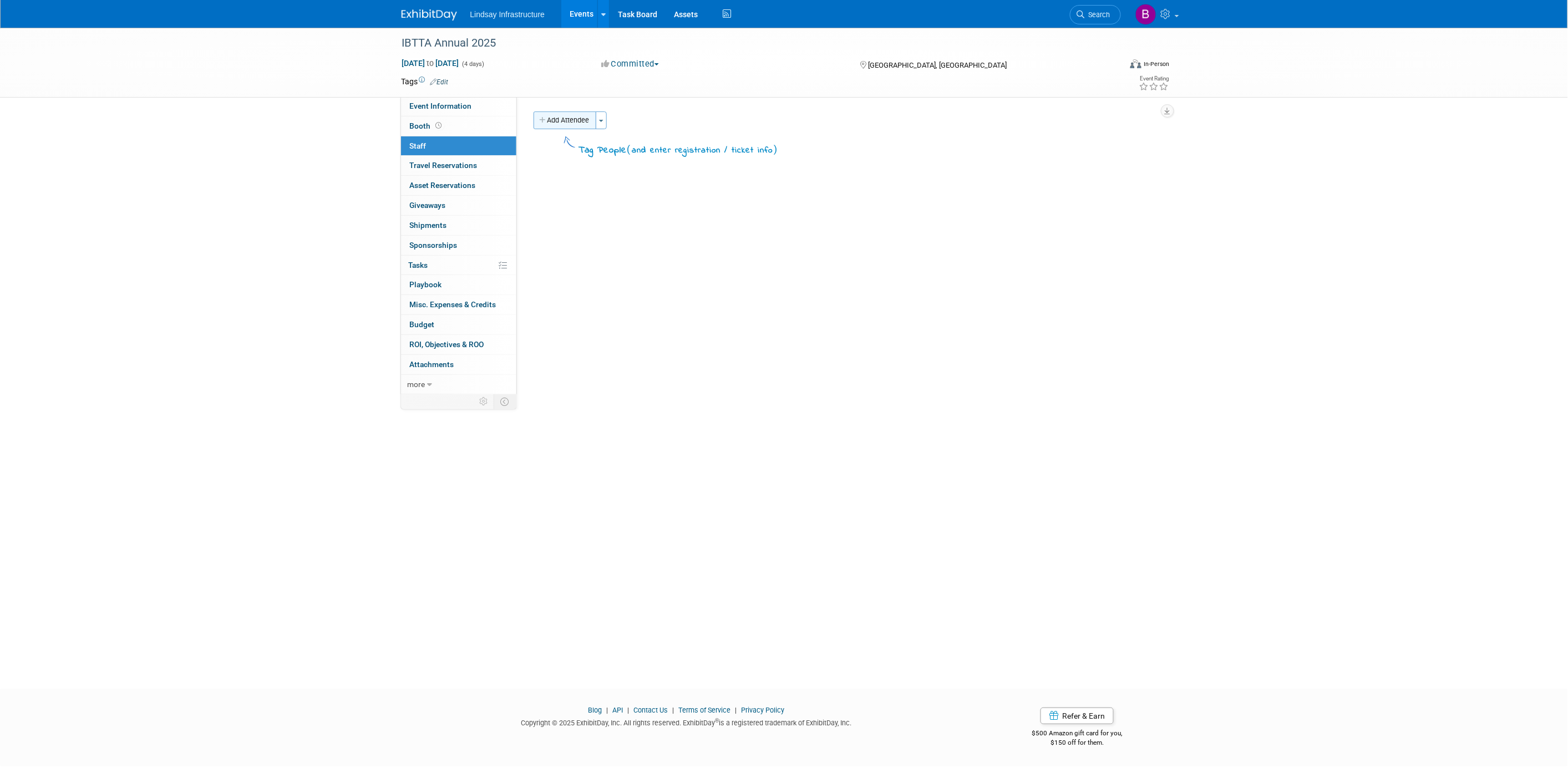
click at [561, 115] on button "Add Attendee" at bounding box center [564, 120] width 63 height 18
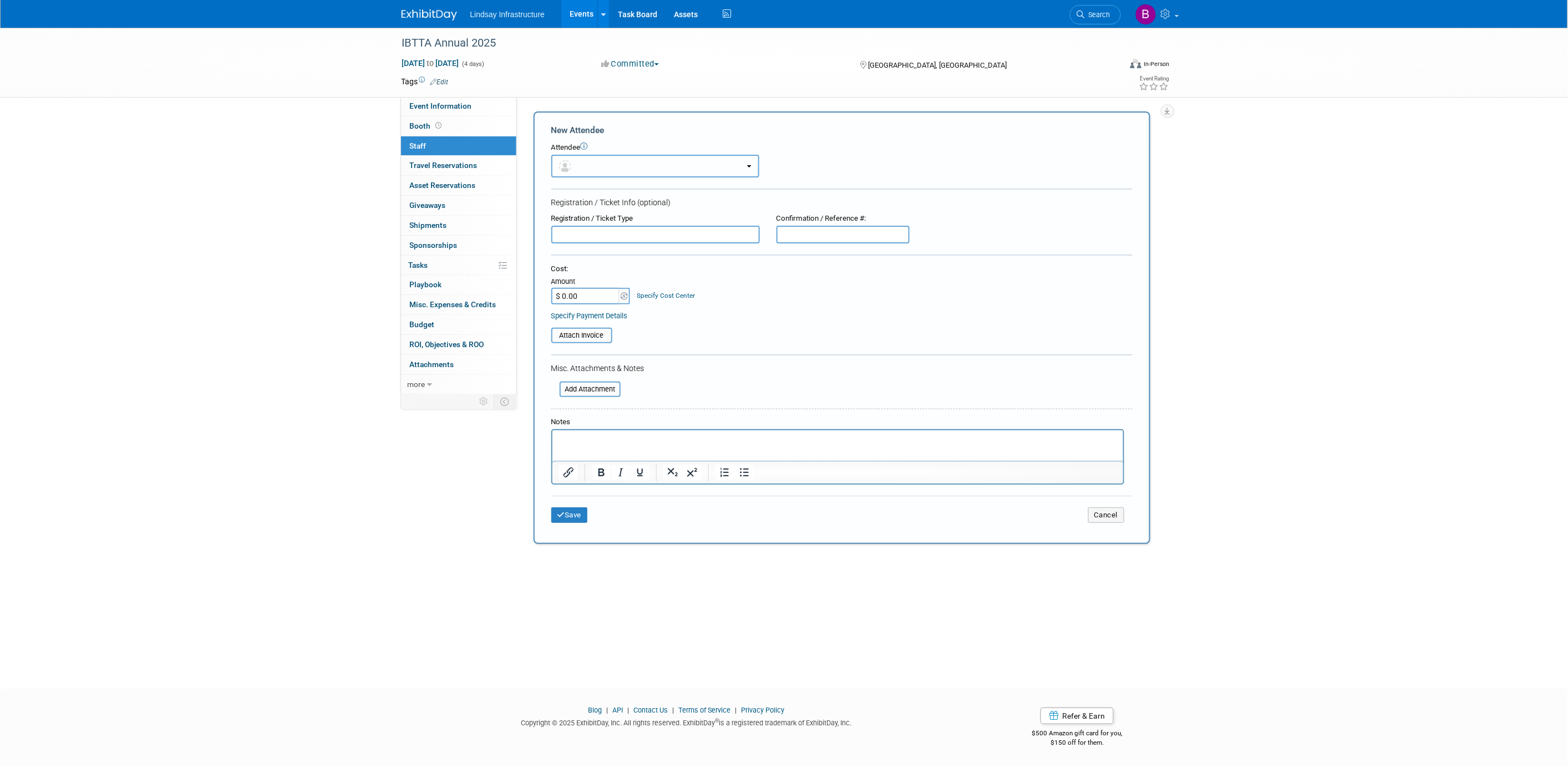
click at [597, 159] on button "button" at bounding box center [655, 166] width 208 height 23
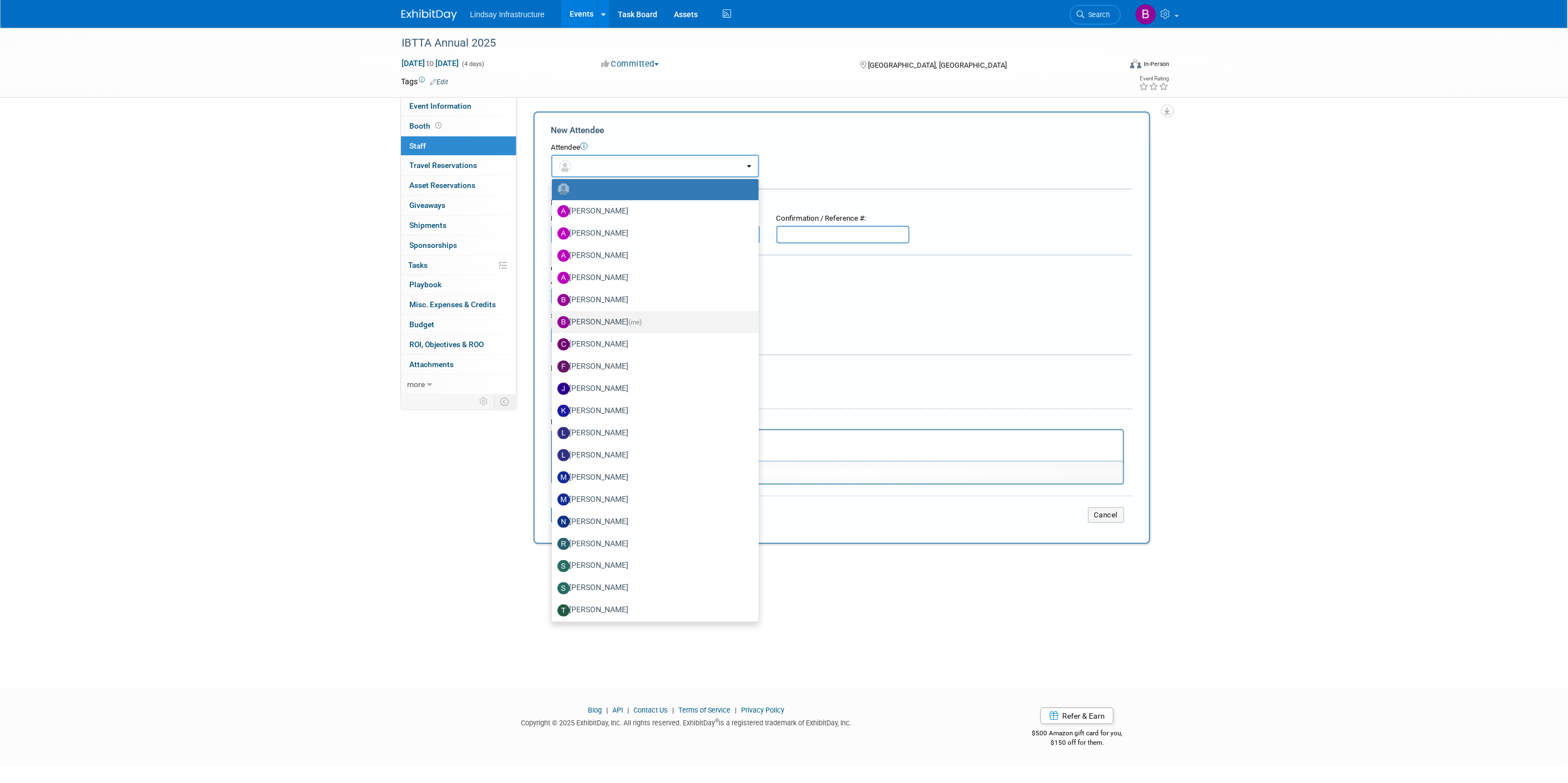
scroll to position [53, 0]
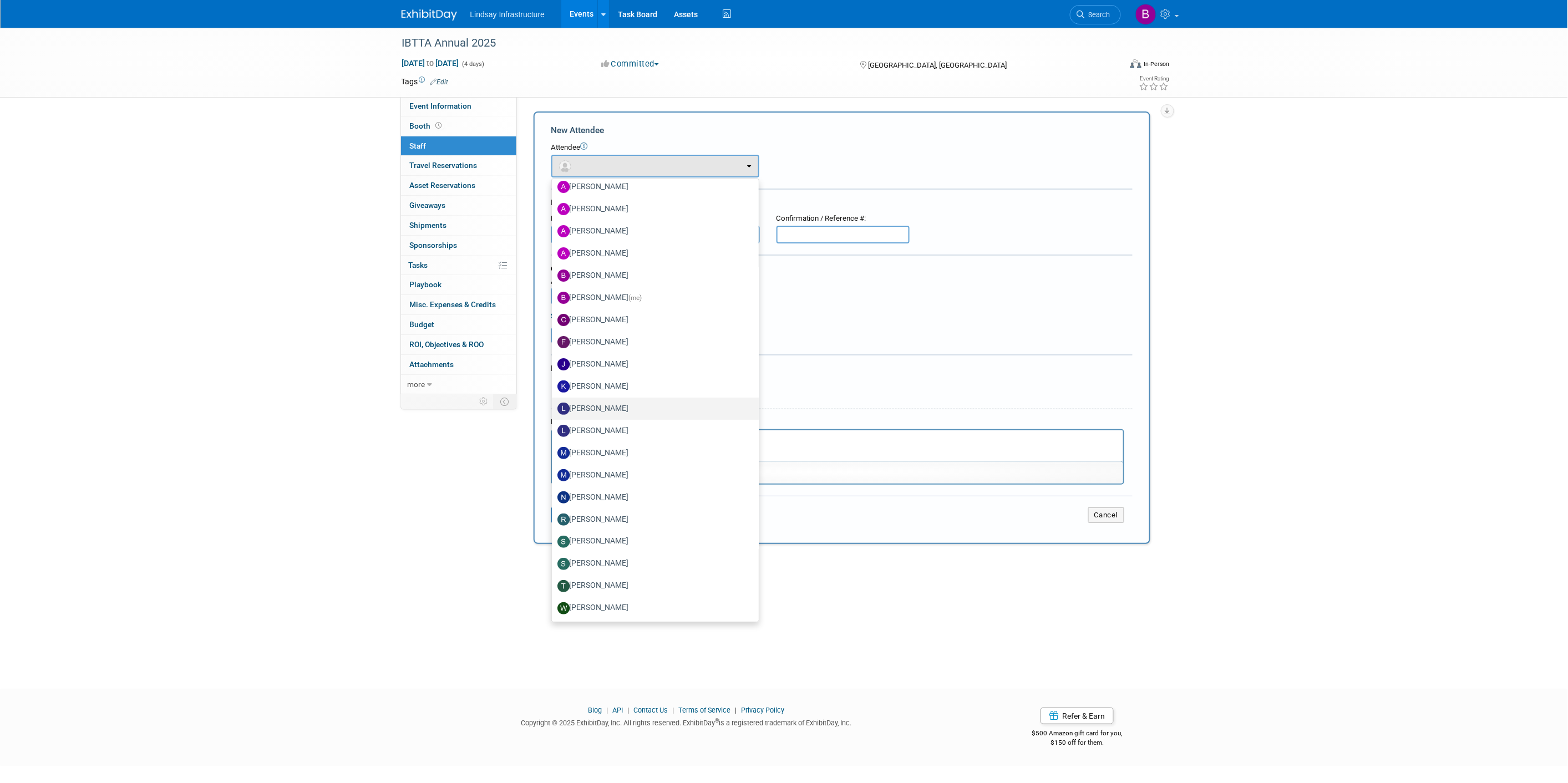
click at [630, 406] on label "[PERSON_NAME]" at bounding box center [652, 408] width 190 height 18
click at [553, 406] on input "[PERSON_NAME]" at bounding box center [550, 407] width 7 height 7
select select "a20b82fe-3579-478e-b2a8-b052f7de117a"
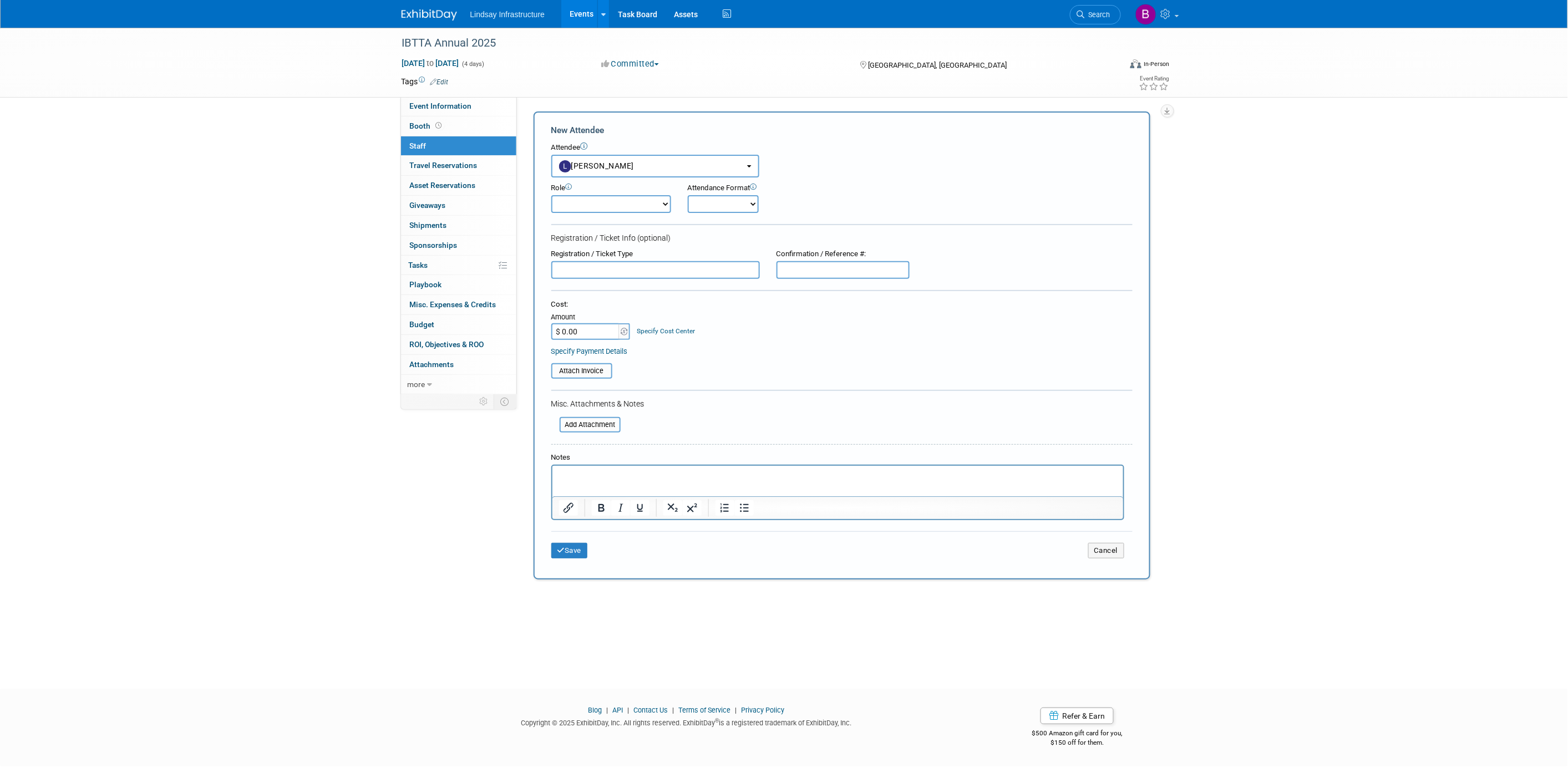
click at [575, 198] on select "Demonstrator Host Planner Presenter Sales Representative Set-up/Dismantle Crew …" at bounding box center [611, 204] width 120 height 18
select select "4"
click at [551, 195] on select "Demonstrator Host Planner Presenter Sales Representative Set-up/Dismantle Crew …" at bounding box center [611, 204] width 120 height 18
click at [698, 201] on select "Onsite Remote" at bounding box center [723, 204] width 71 height 18
select select "1"
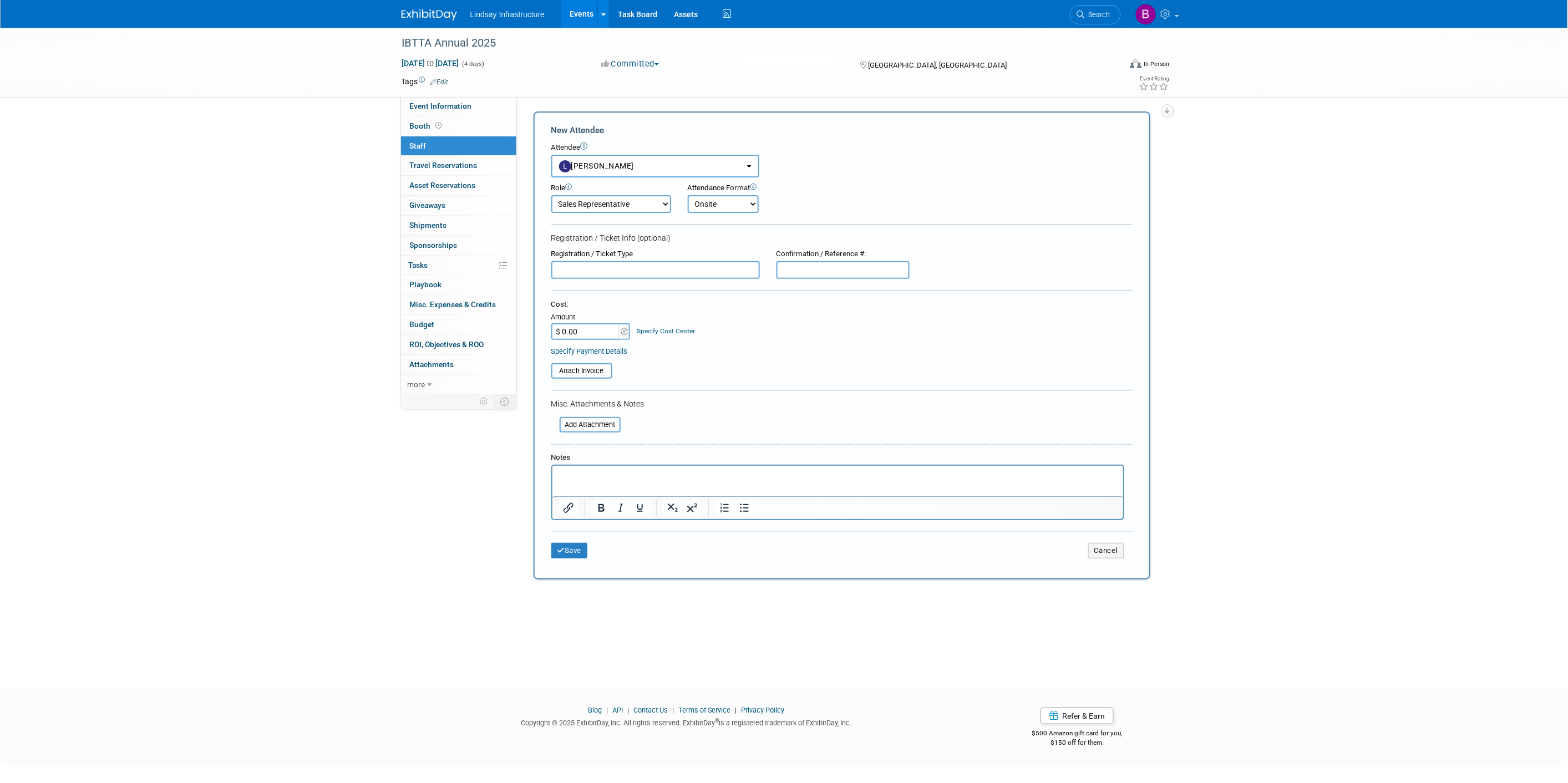
click at [687, 195] on select "Onsite Remote" at bounding box center [723, 204] width 71 height 18
click at [569, 542] on button "Save" at bounding box center [569, 550] width 37 height 16
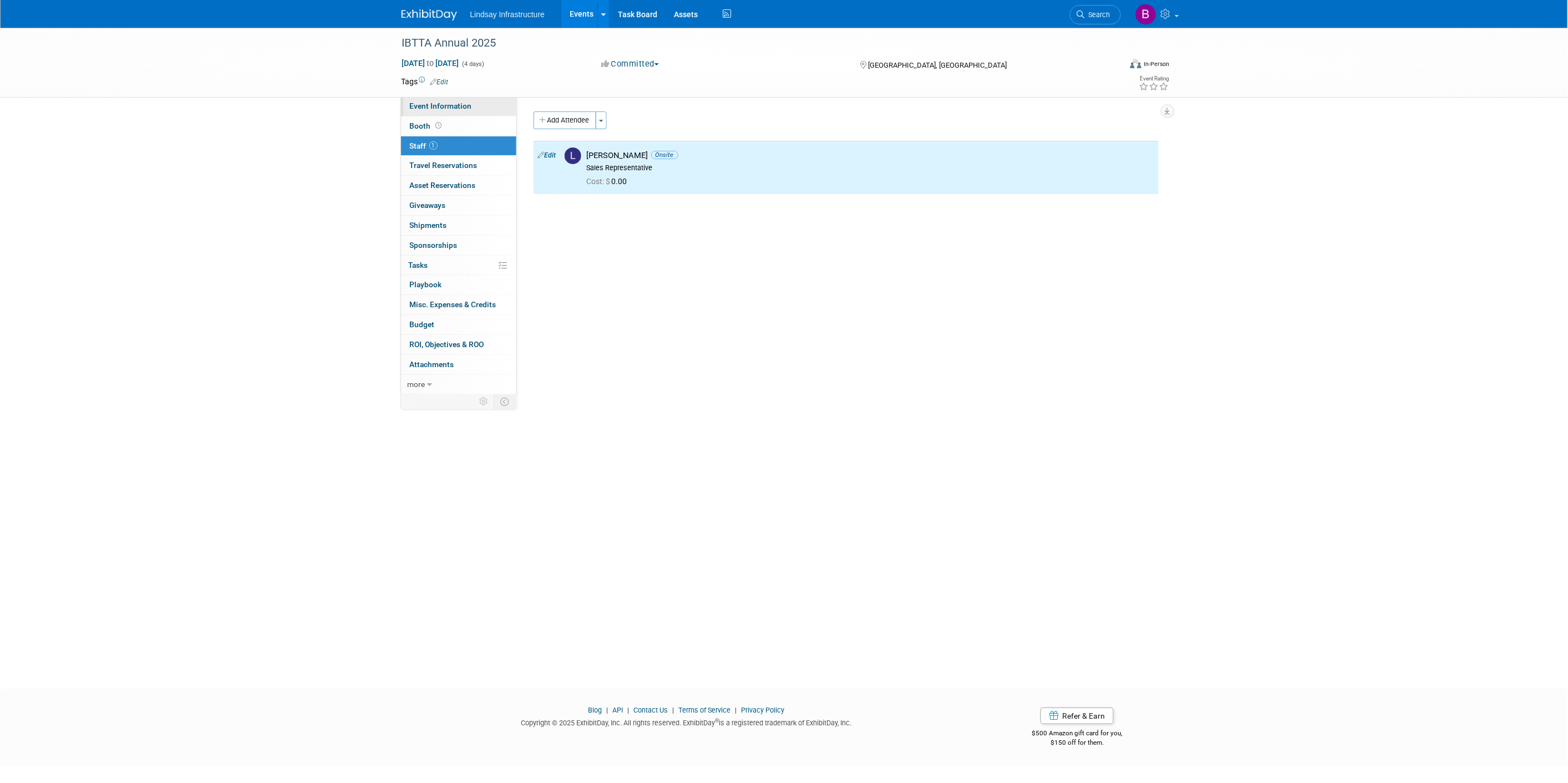
click at [440, 104] on span "Event Information" at bounding box center [441, 106] width 62 height 9
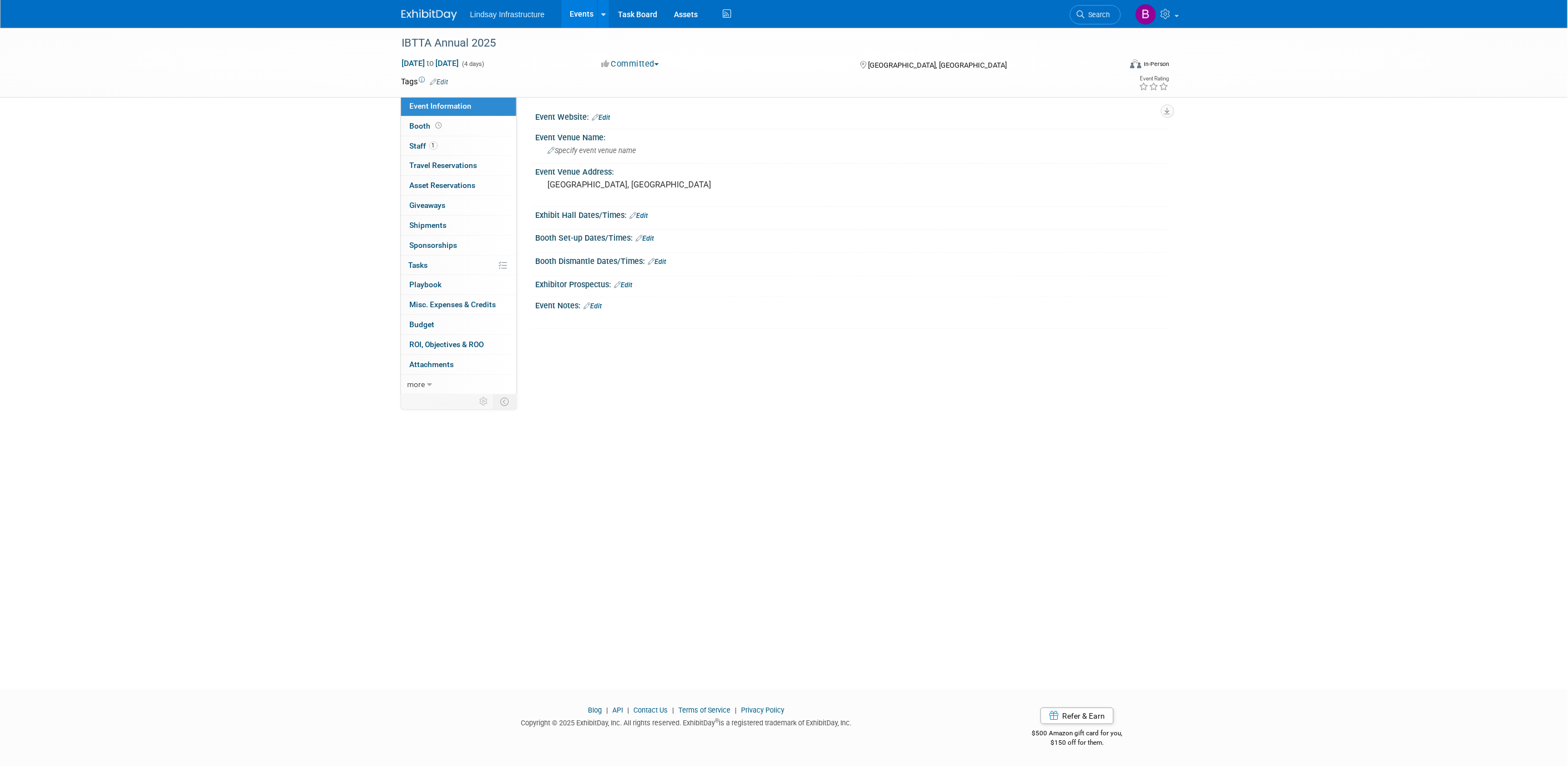
click at [574, 9] on link "Events" at bounding box center [582, 14] width 40 height 27
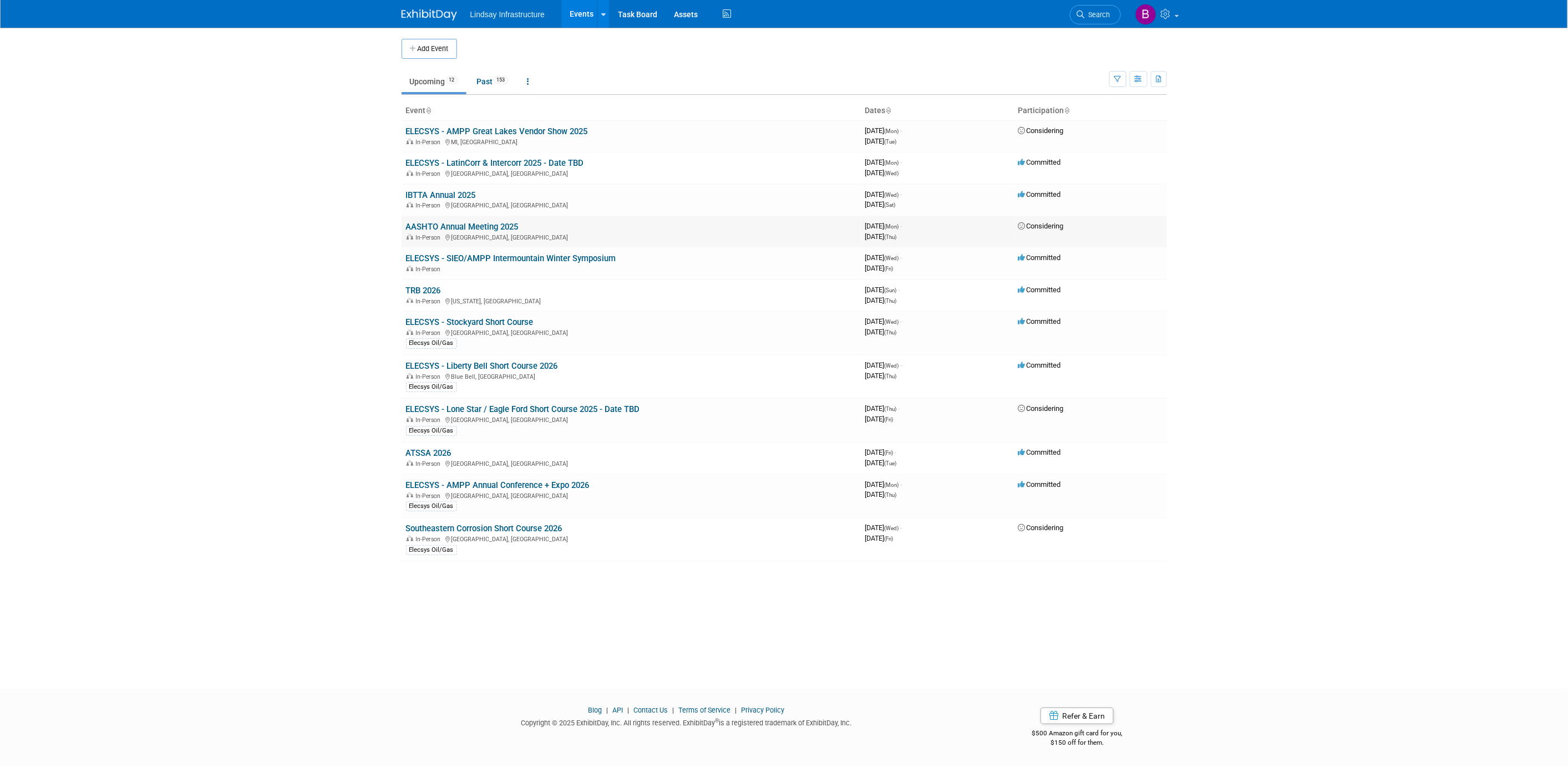
click at [427, 225] on link "AASHTO Annual Meeting 2025" at bounding box center [462, 227] width 112 height 10
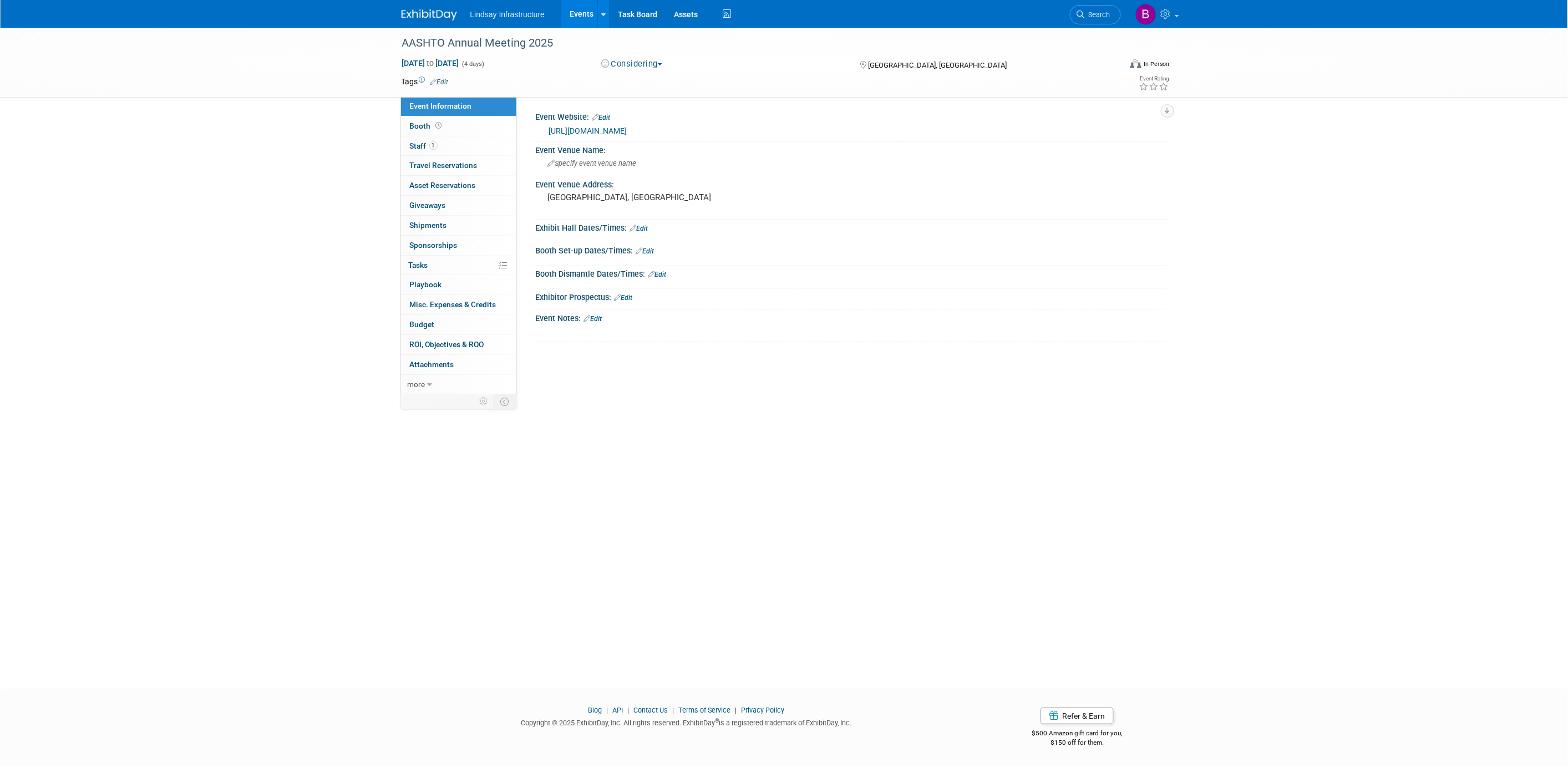
click at [627, 64] on button "Considering" at bounding box center [632, 64] width 69 height 12
click at [628, 81] on link "Committed" at bounding box center [642, 82] width 88 height 16
click at [573, 17] on link "Events" at bounding box center [582, 14] width 40 height 27
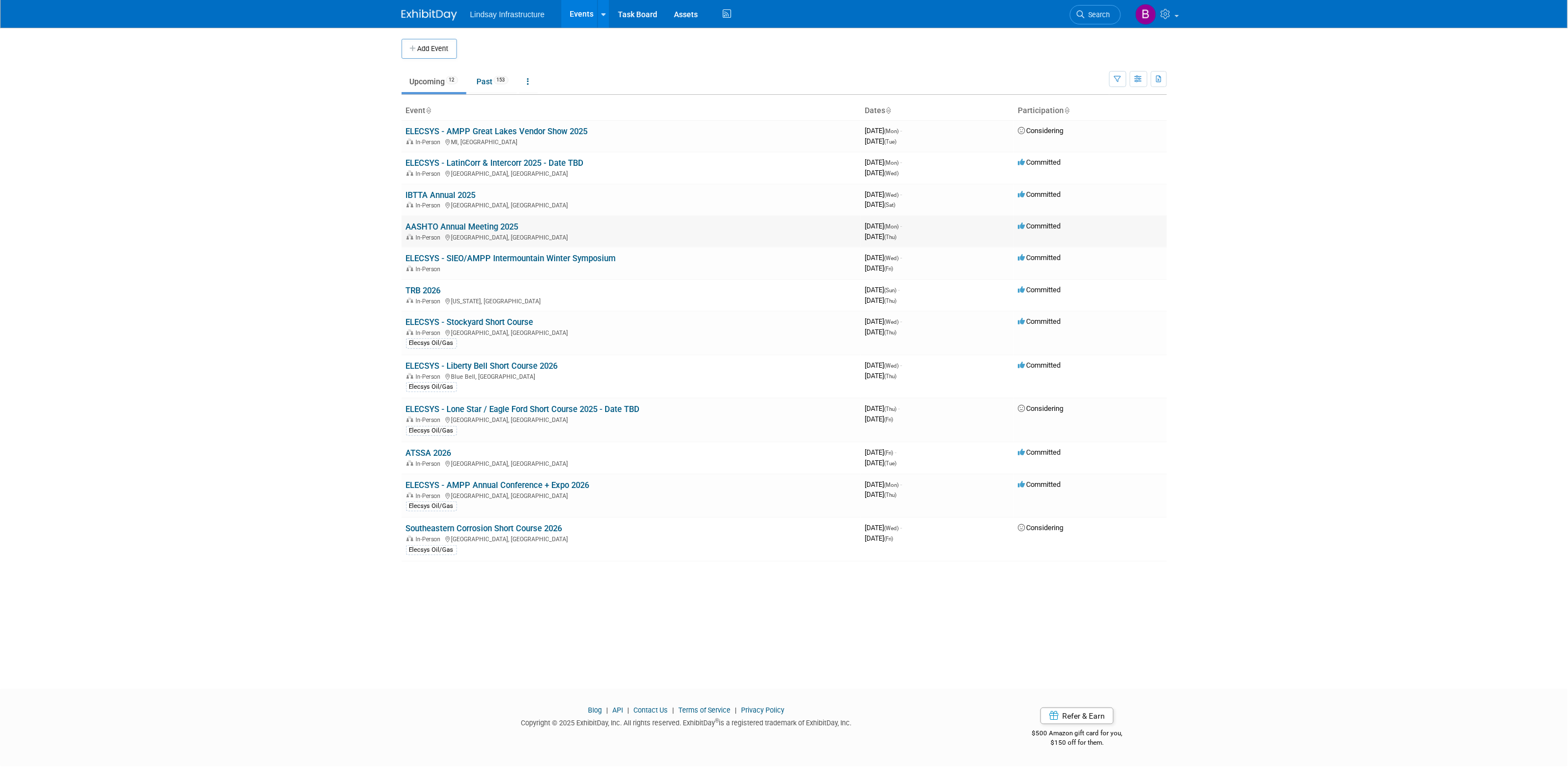
click at [516, 225] on link "AASHTO Annual Meeting 2025" at bounding box center [462, 227] width 112 height 10
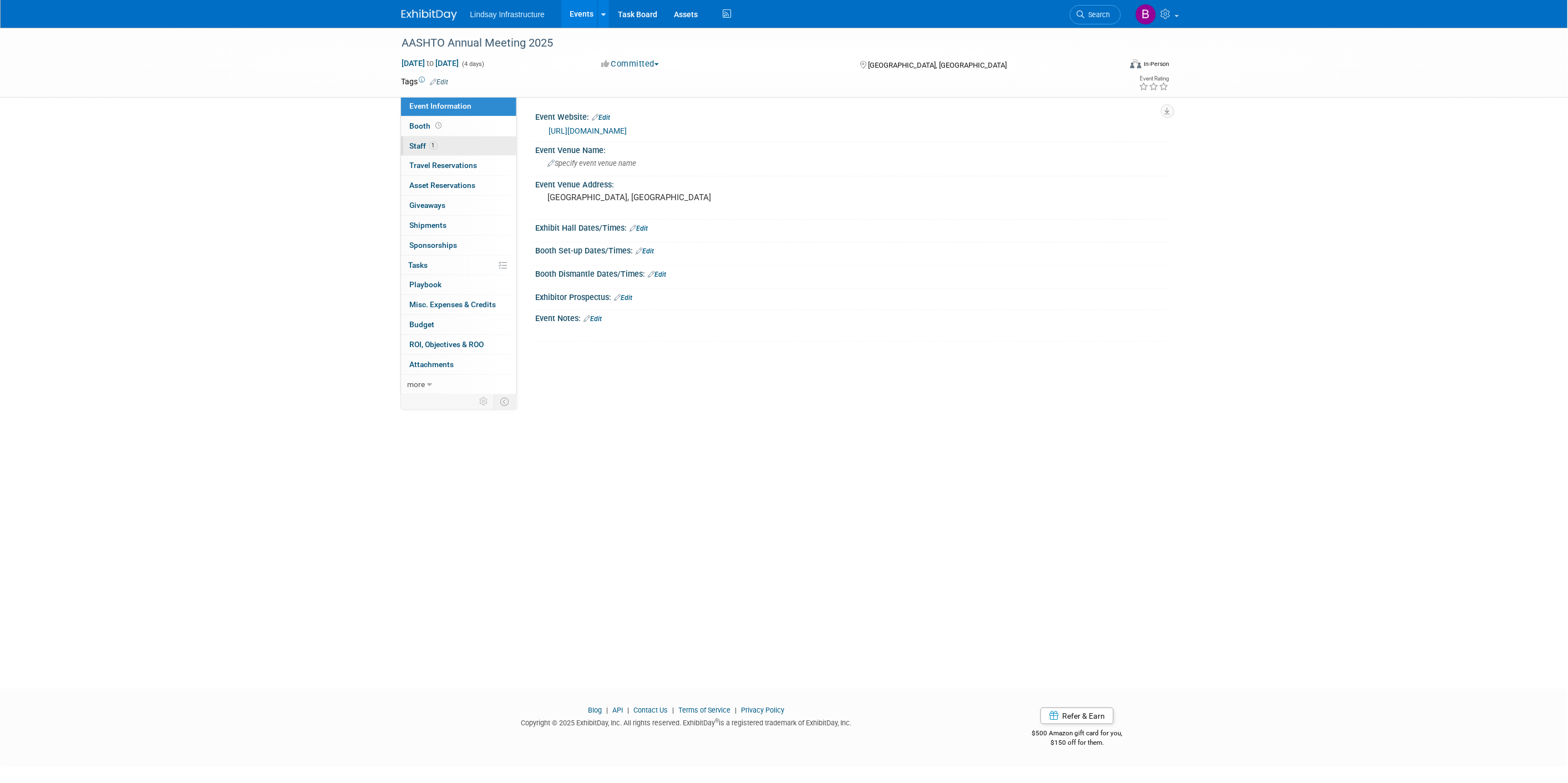
click at [444, 150] on link "1 Staff 1" at bounding box center [458, 146] width 115 height 19
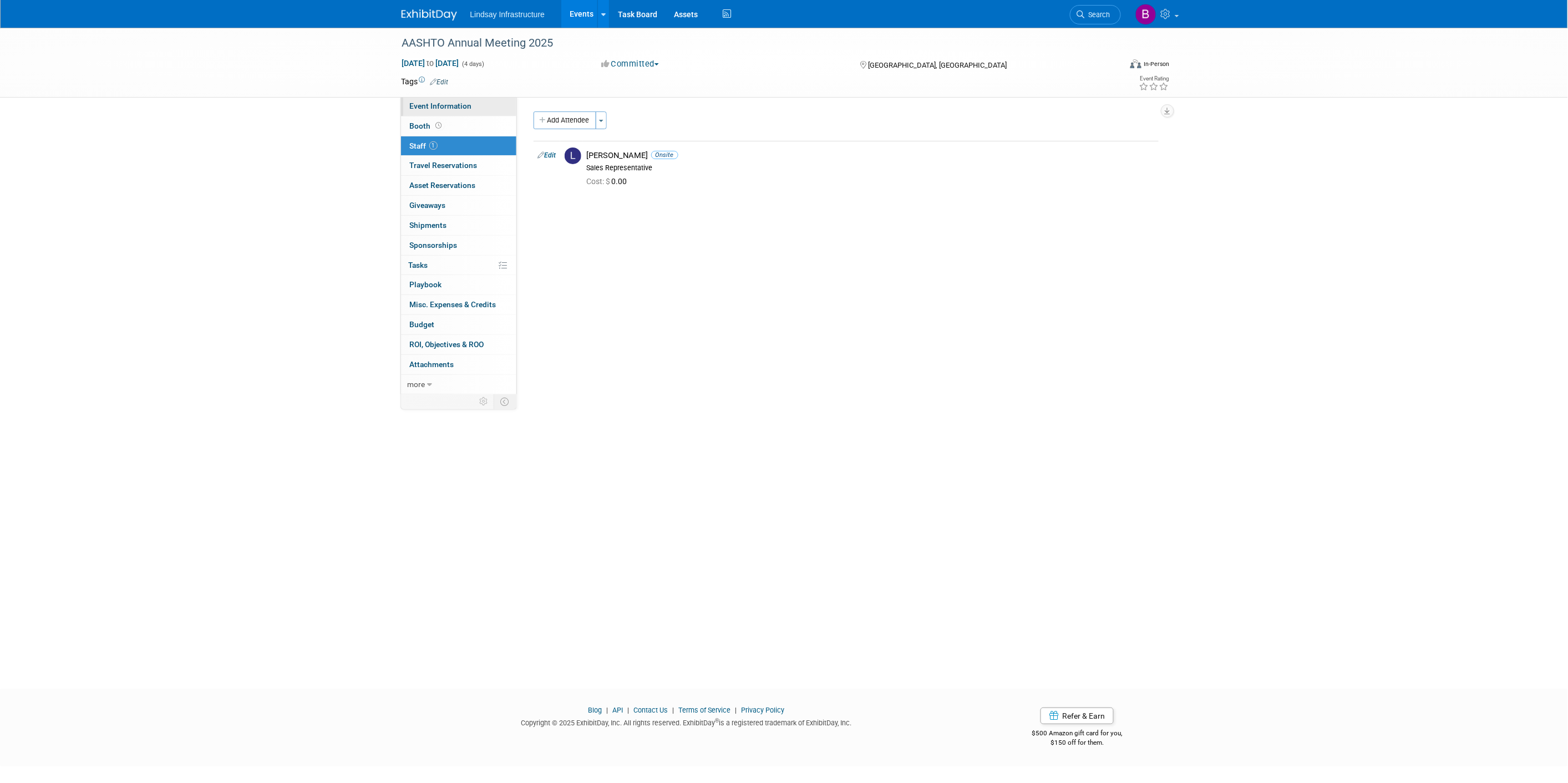
click at [461, 102] on span "Event Information" at bounding box center [441, 106] width 62 height 9
